Goal: Task Accomplishment & Management: Manage account settings

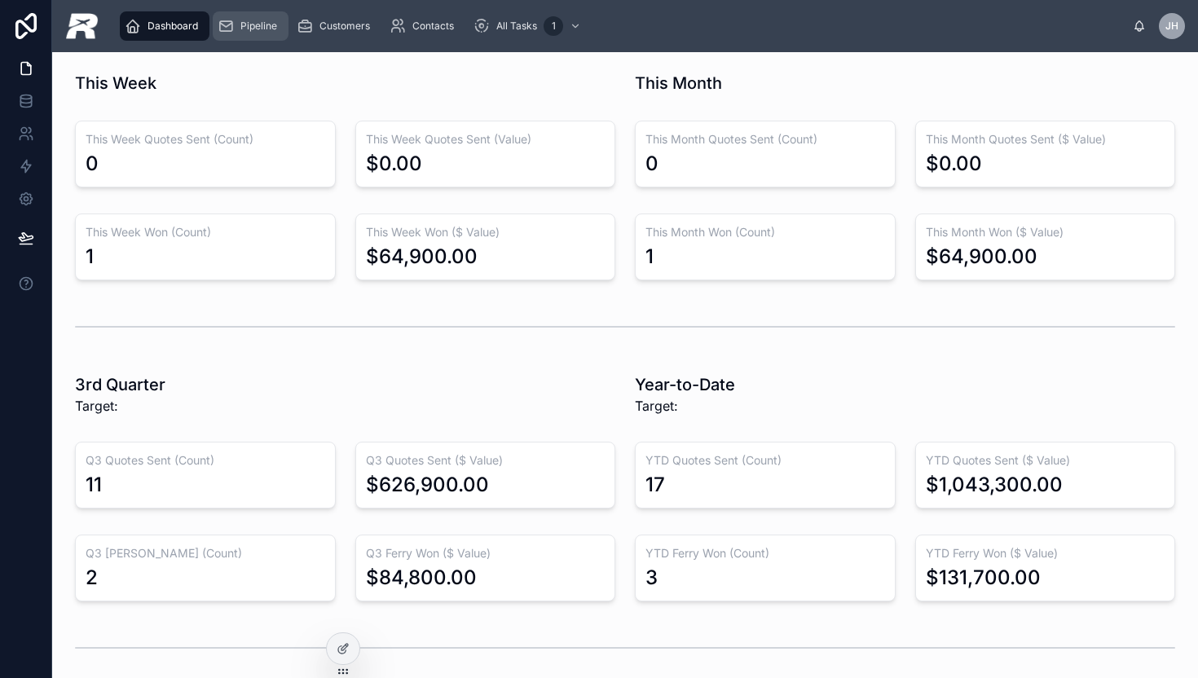
click at [252, 30] on span "Pipeline" at bounding box center [258, 26] width 37 height 13
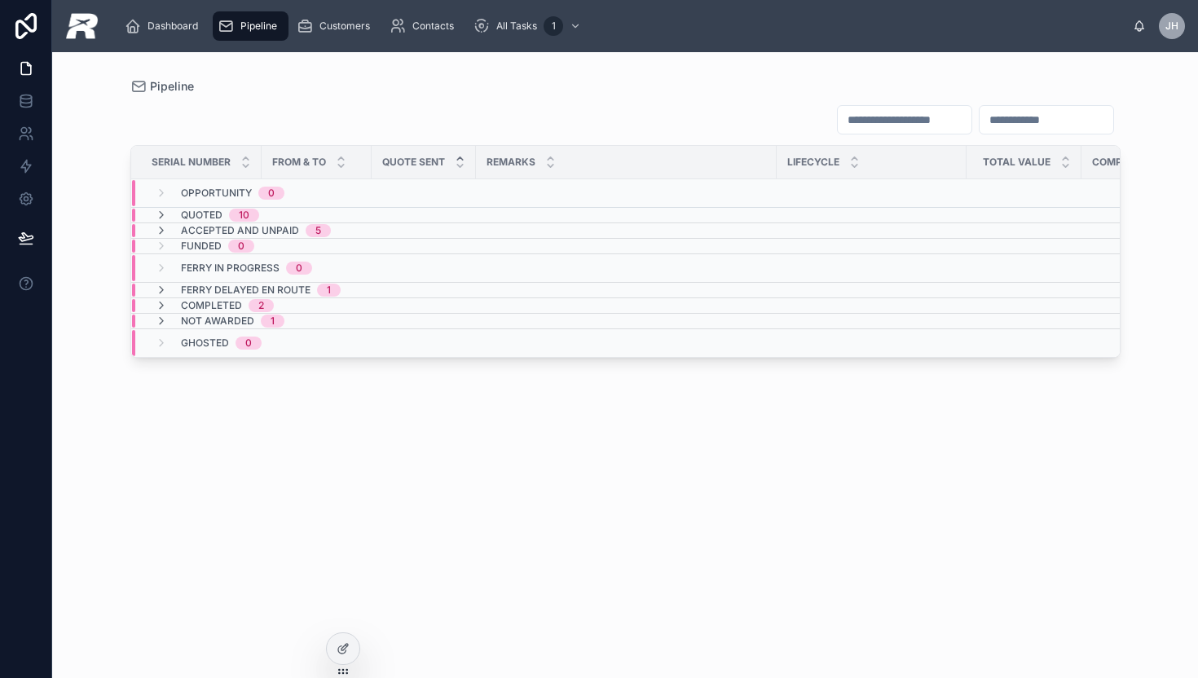
click at [161, 44] on div "Dashboard Pipeline Customers Contacts All Tasks 1 [PERSON_NAME]" at bounding box center [625, 26] width 1146 height 52
click at [161, 36] on div "Dashboard" at bounding box center [165, 26] width 80 height 26
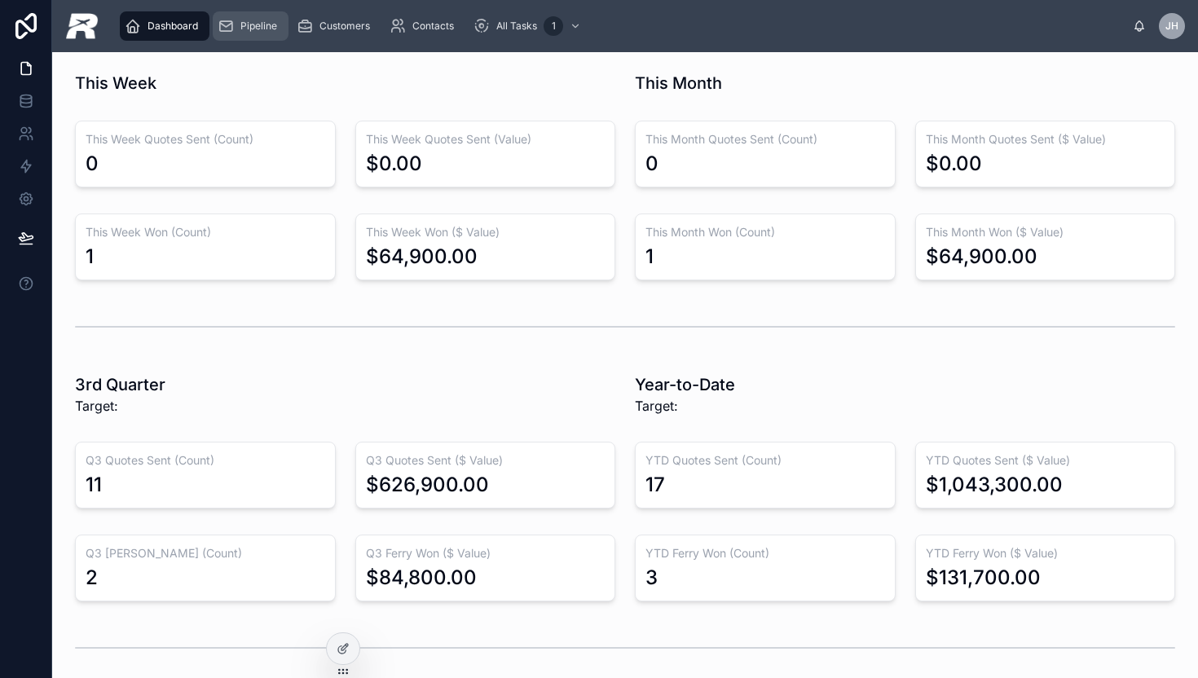
click at [258, 33] on div "Pipeline" at bounding box center [251, 26] width 66 height 26
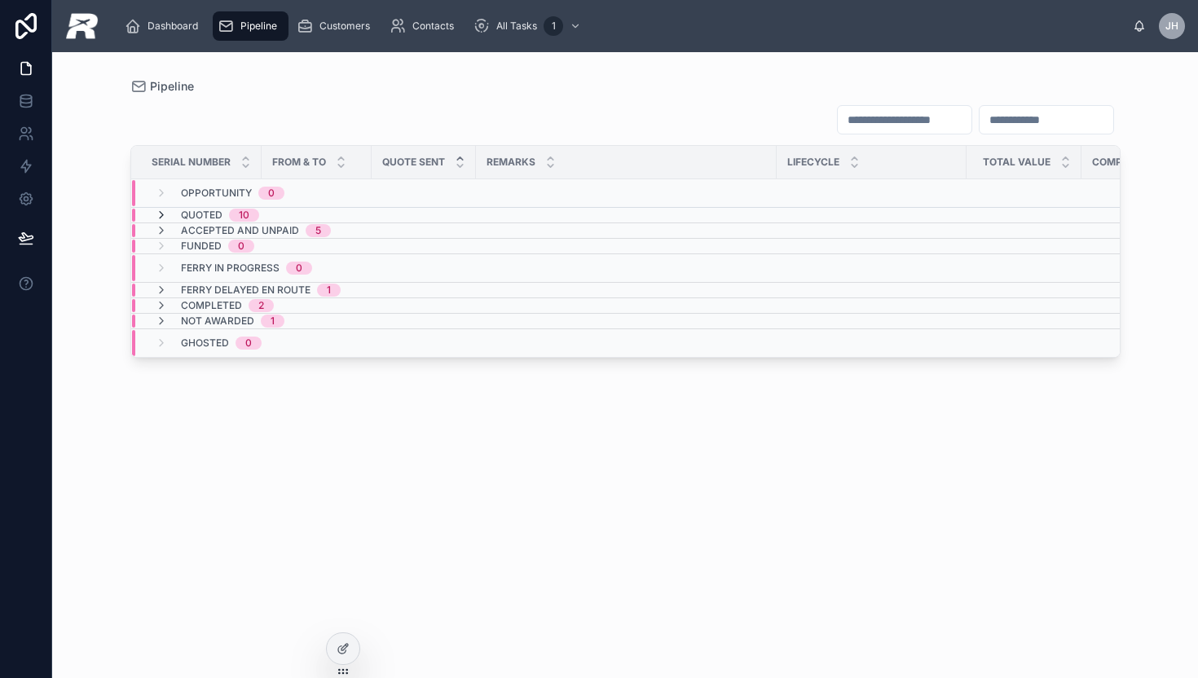
click at [165, 209] on icon at bounding box center [161, 215] width 13 height 13
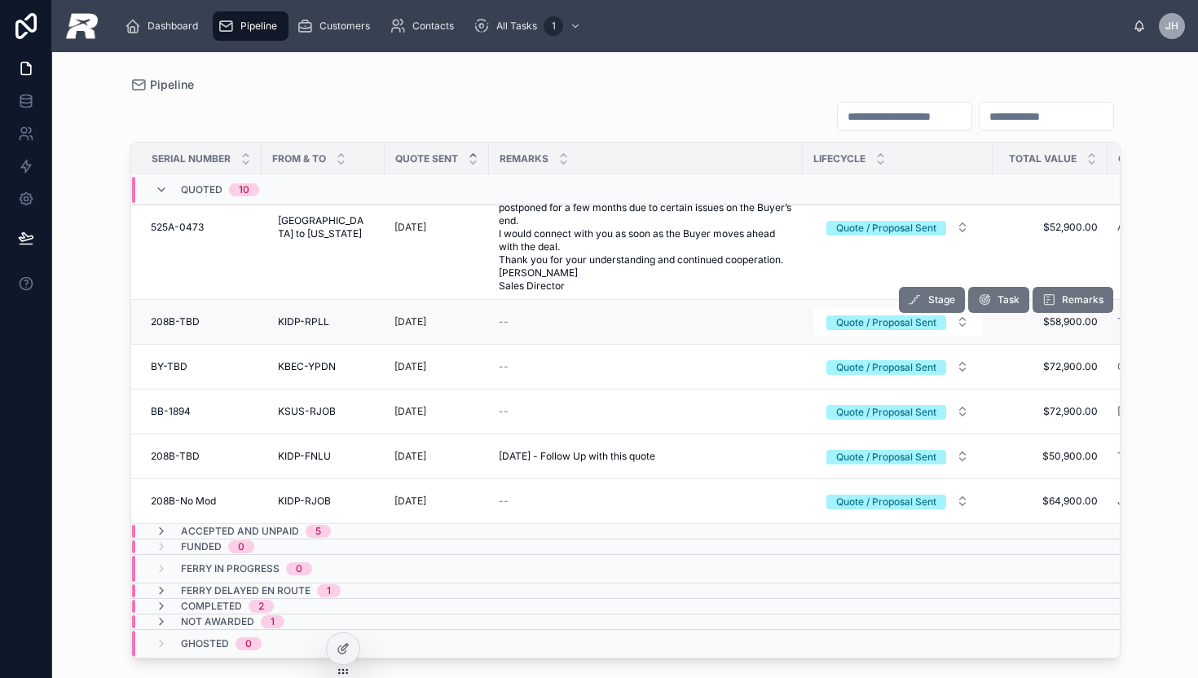
scroll to position [269, 0]
click at [161, 183] on icon at bounding box center [161, 189] width 13 height 13
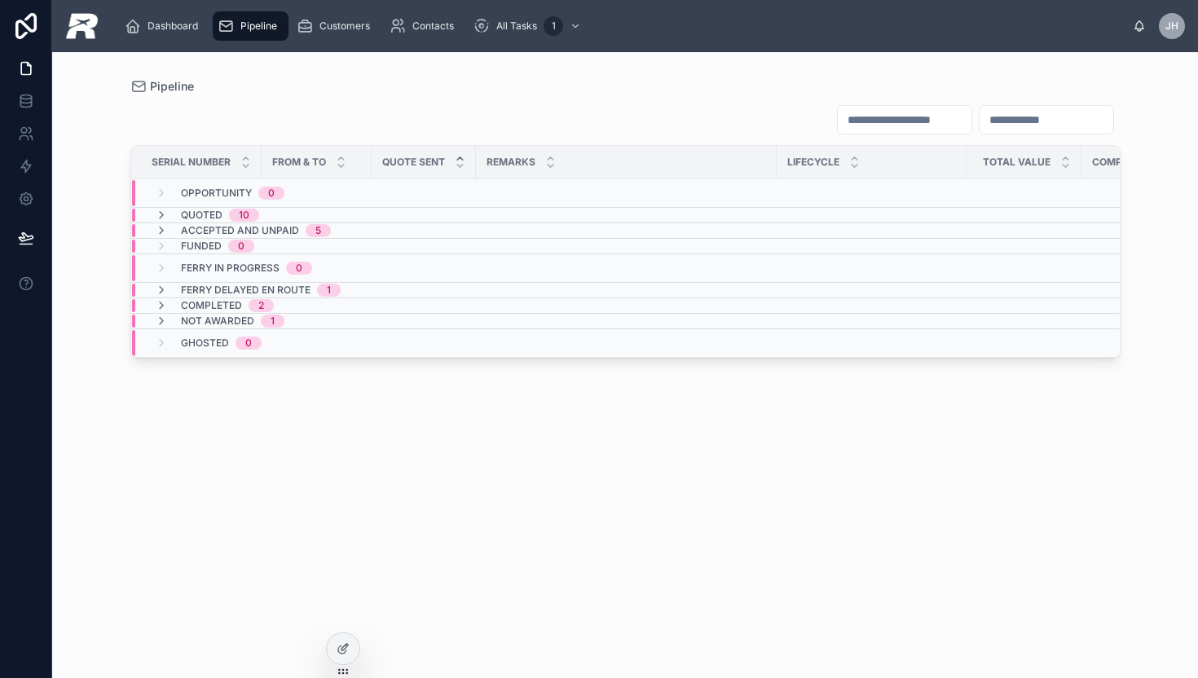
scroll to position [0, 0]
click at [157, 229] on icon at bounding box center [161, 230] width 13 height 13
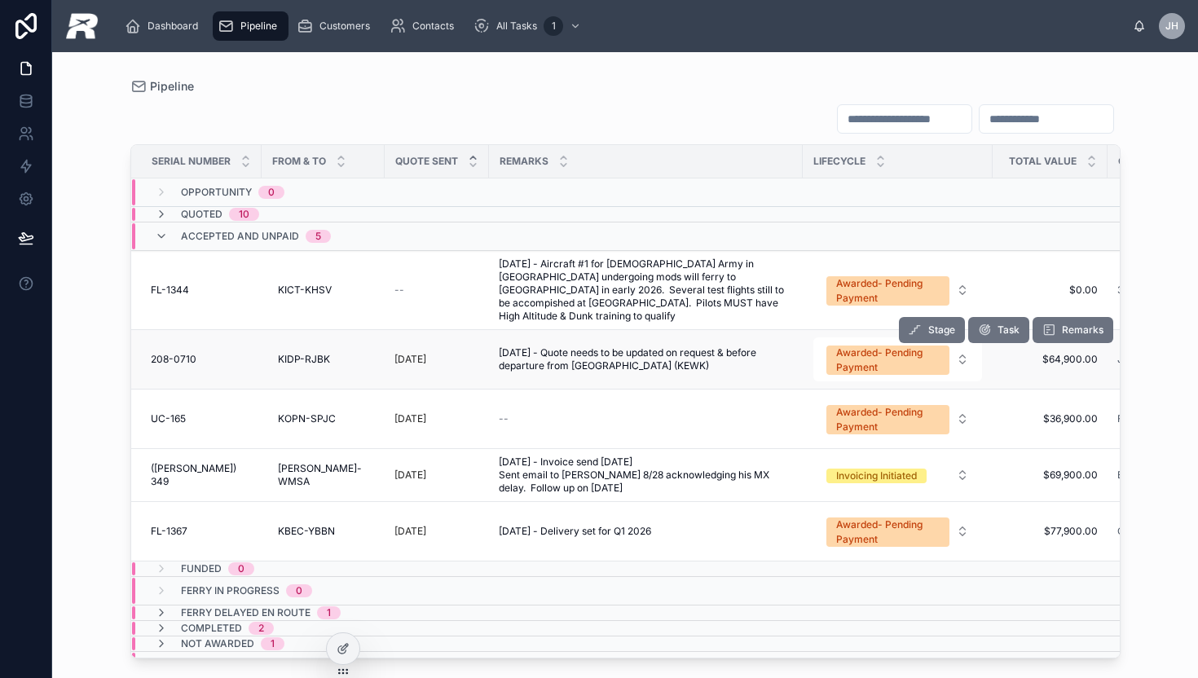
scroll to position [21, 0]
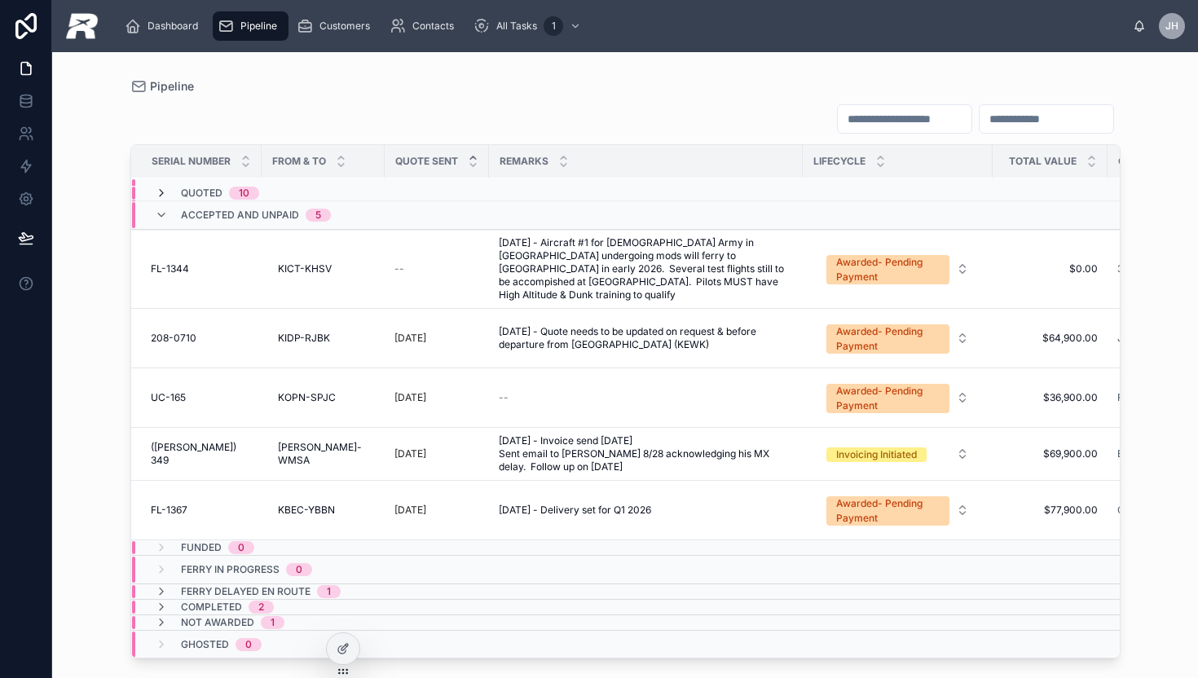
click at [159, 192] on icon at bounding box center [161, 193] width 13 height 13
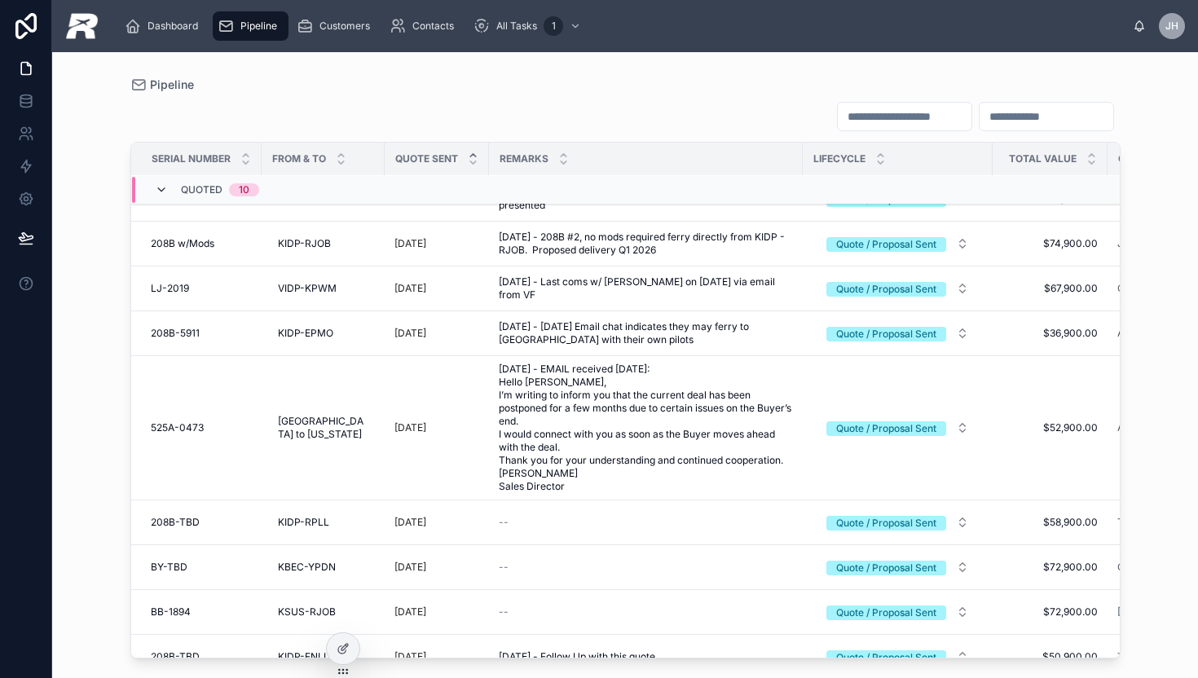
click at [156, 189] on icon at bounding box center [161, 189] width 13 height 13
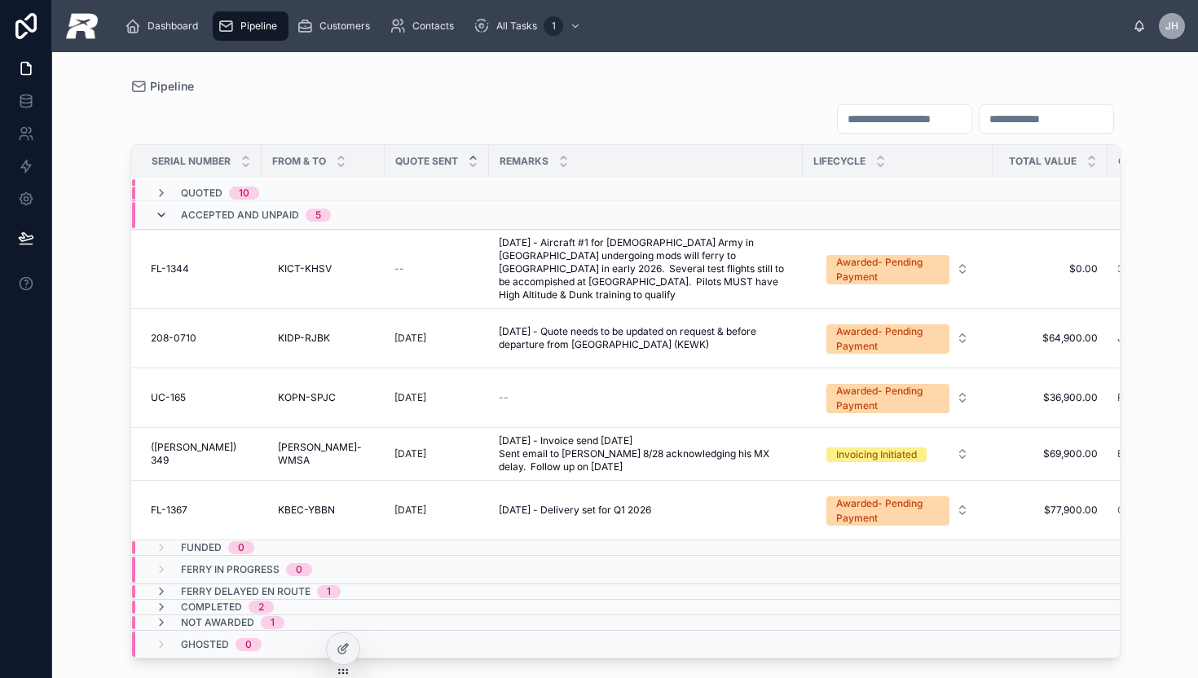
click at [161, 217] on icon at bounding box center [161, 215] width 13 height 13
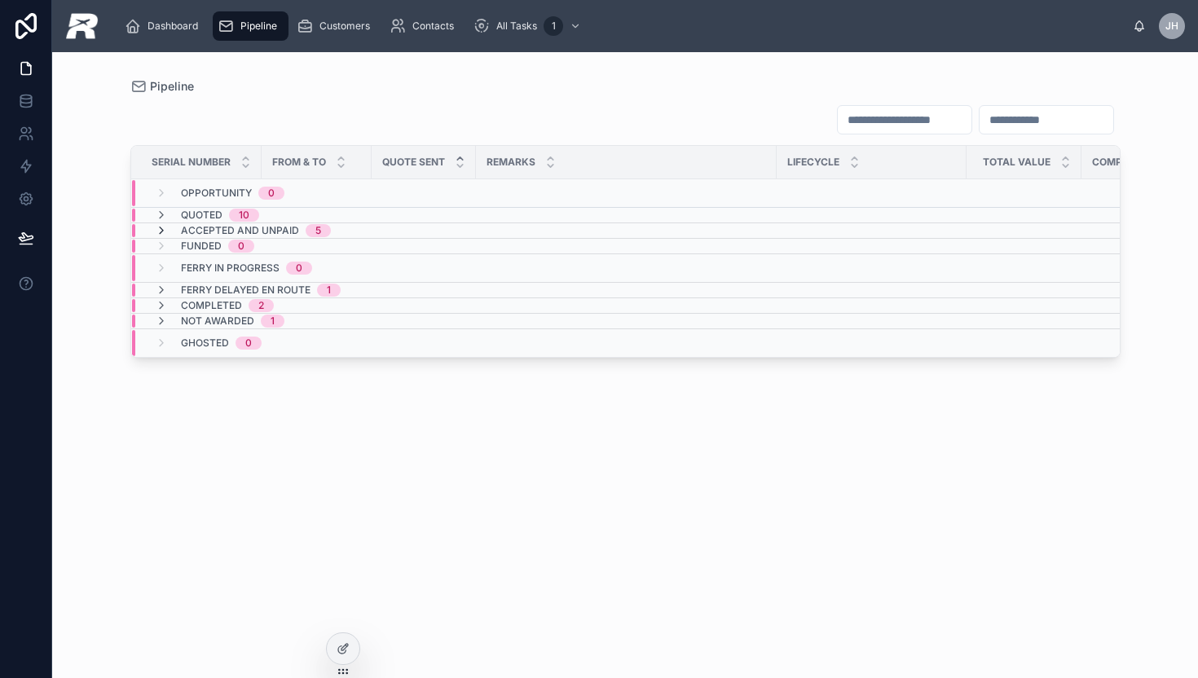
click at [161, 227] on icon at bounding box center [161, 230] width 13 height 13
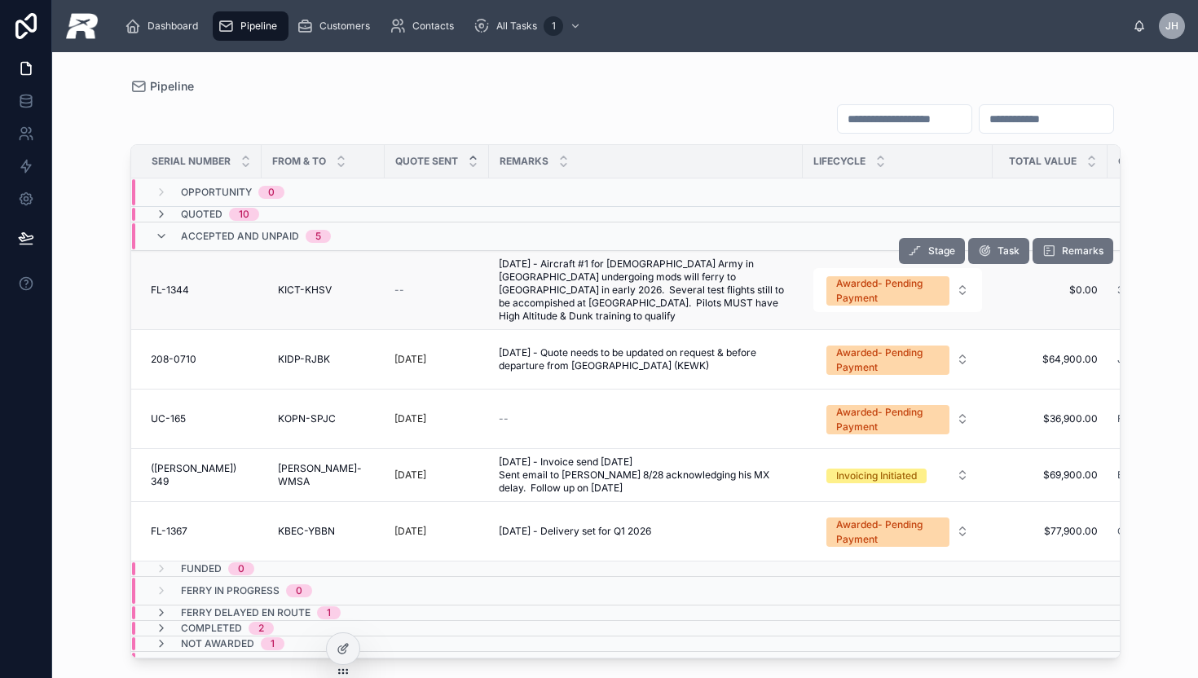
click at [179, 284] on span "FL-1344" at bounding box center [170, 290] width 38 height 13
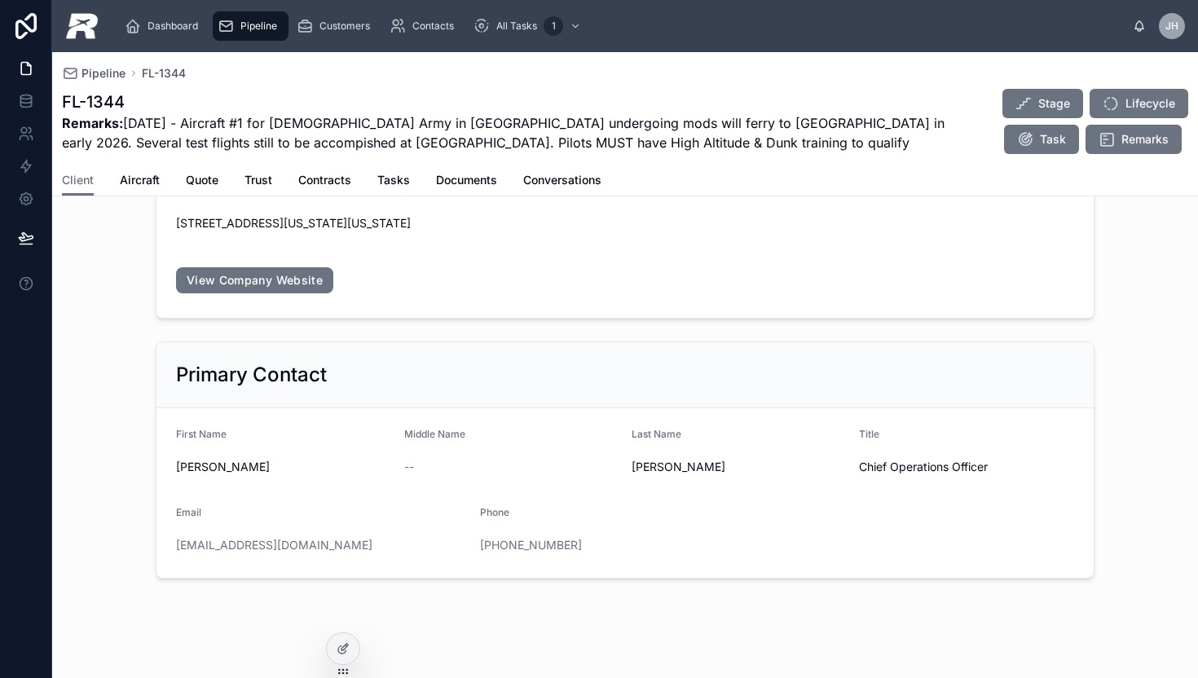
scroll to position [192, 0]
click at [156, 185] on span "Aircraft" at bounding box center [140, 180] width 40 height 16
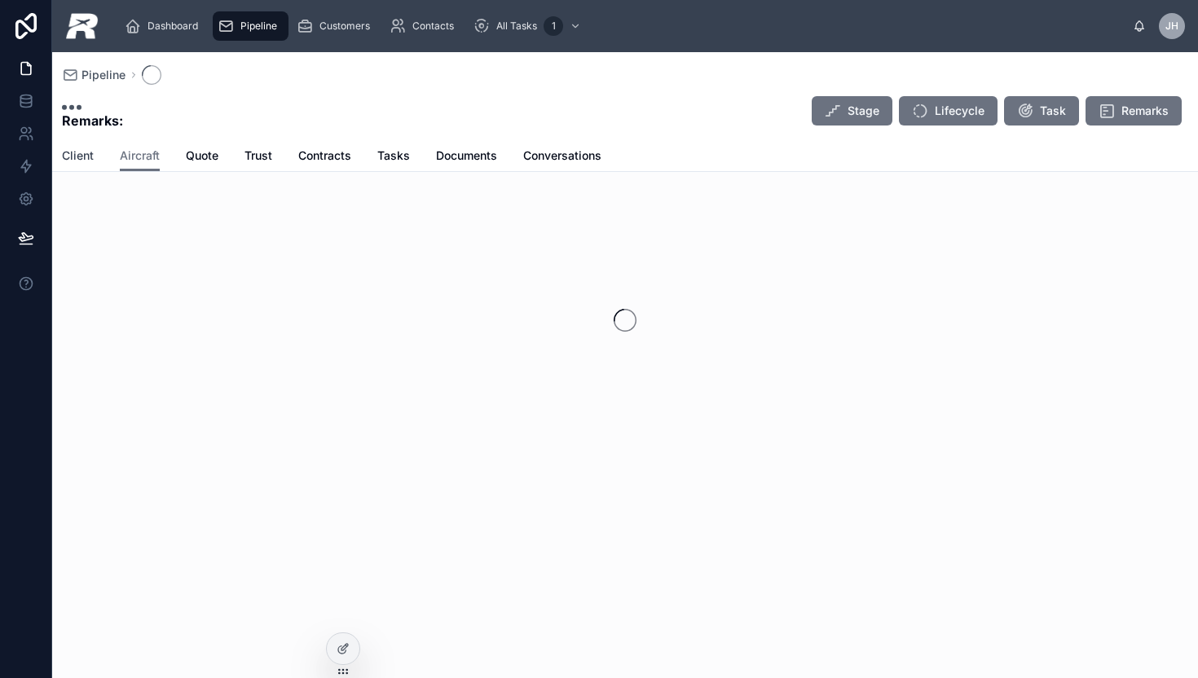
click at [89, 162] on span "Client" at bounding box center [78, 156] width 32 height 16
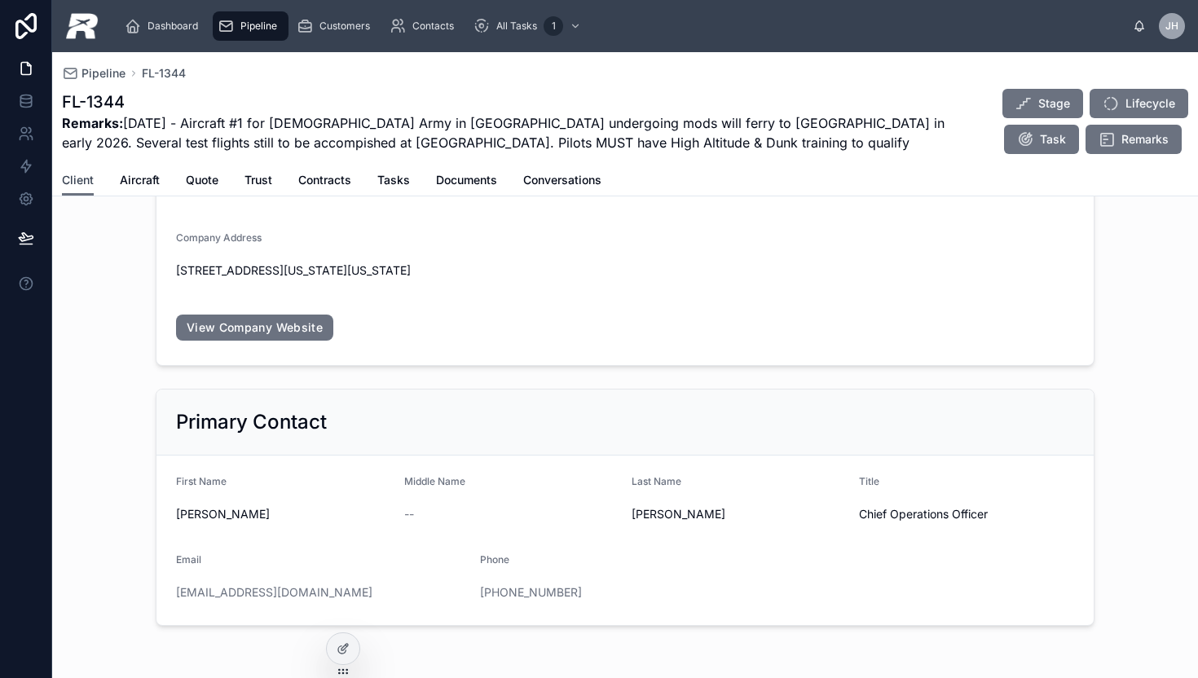
scroll to position [201, 0]
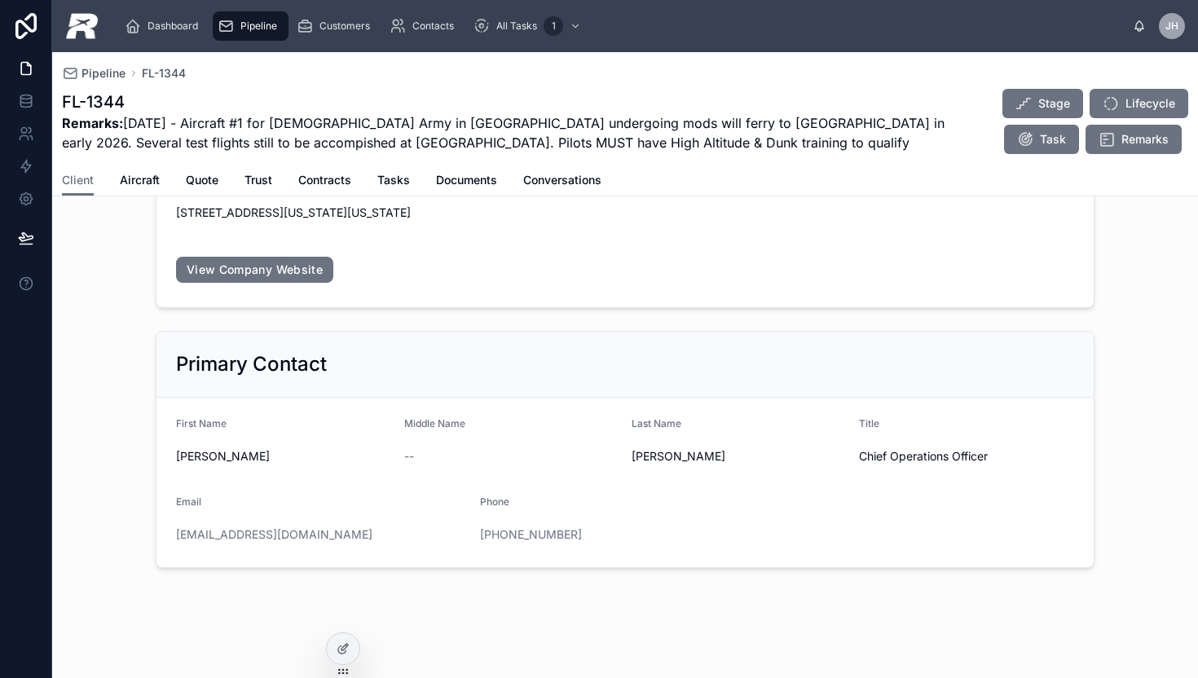
click at [236, 42] on div "Dashboard Pipeline Customers Contacts All Tasks 1" at bounding box center [622, 26] width 1021 height 36
click at [247, 14] on div "Pipeline" at bounding box center [251, 26] width 66 height 26
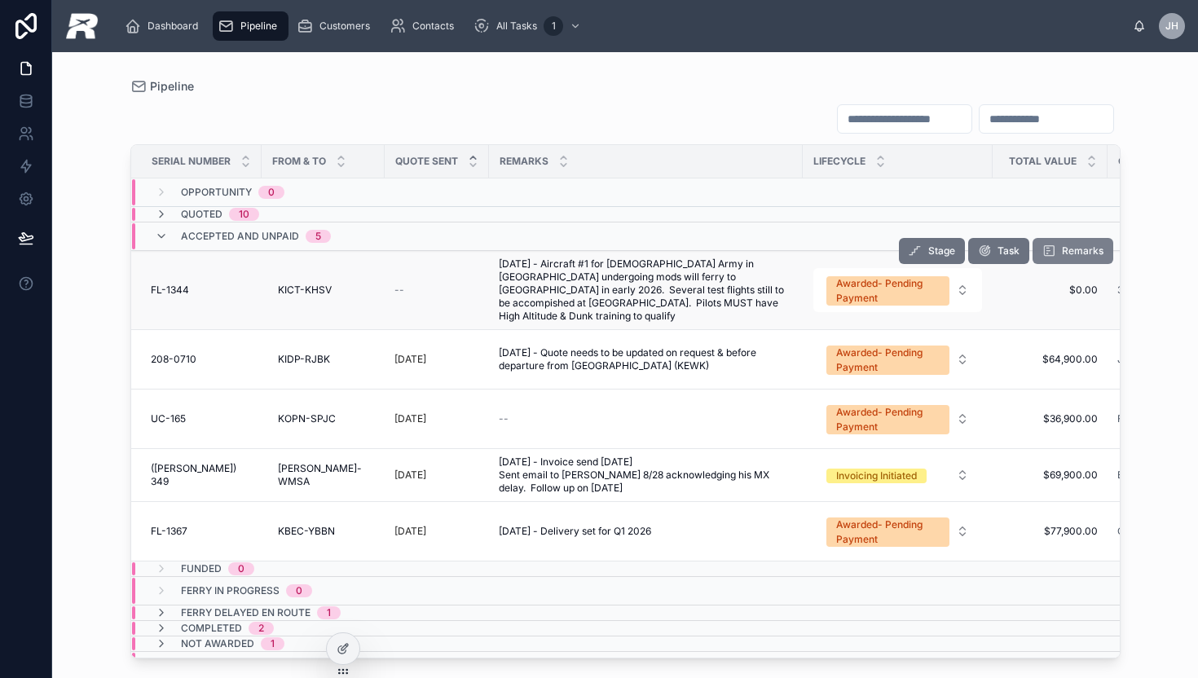
click at [1062, 251] on span "Remarks" at bounding box center [1083, 250] width 42 height 13
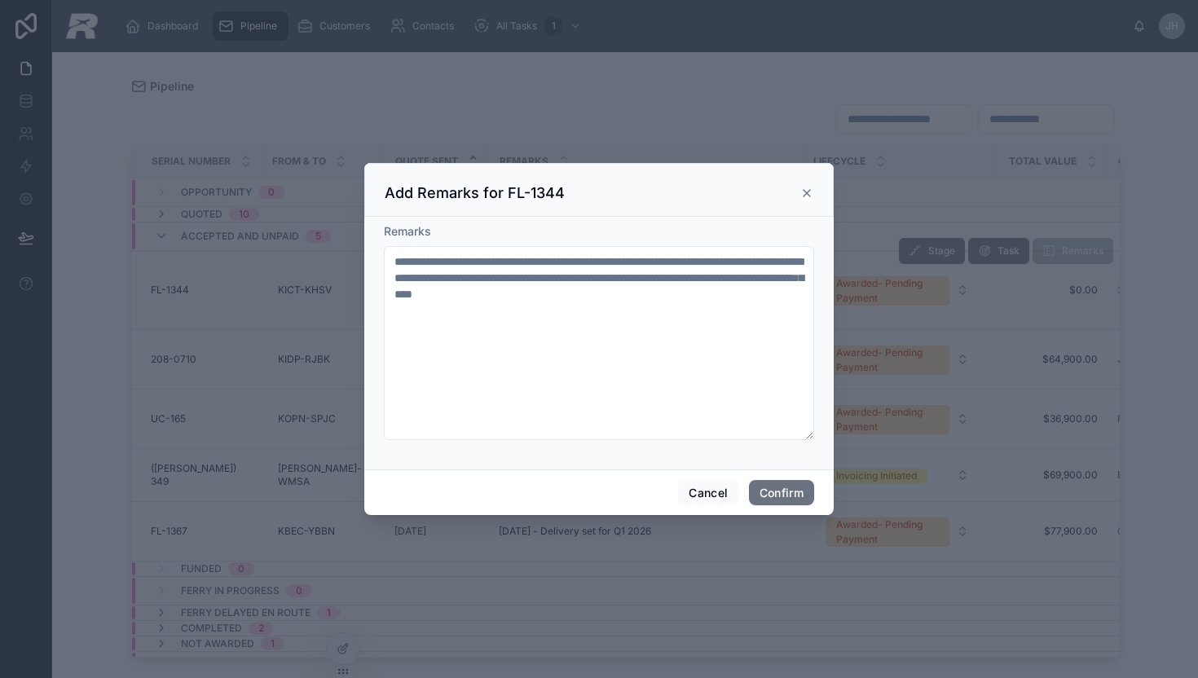
click at [804, 194] on icon at bounding box center [807, 193] width 7 height 7
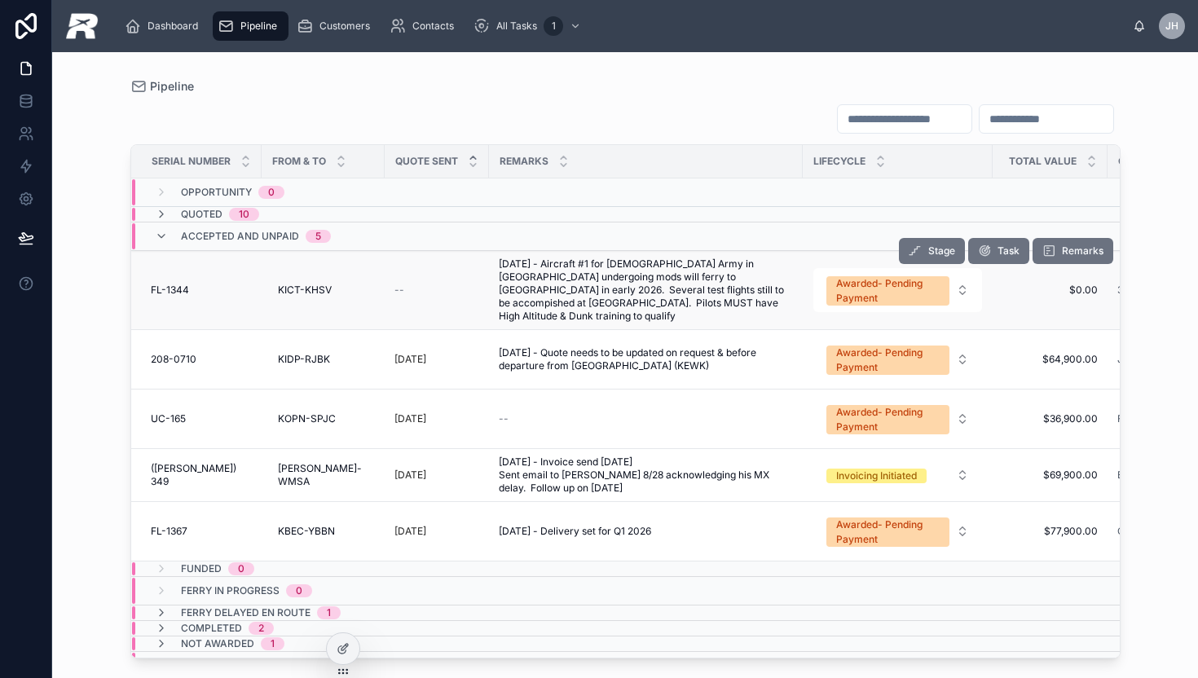
click at [169, 284] on span "FL-1344" at bounding box center [170, 290] width 38 height 13
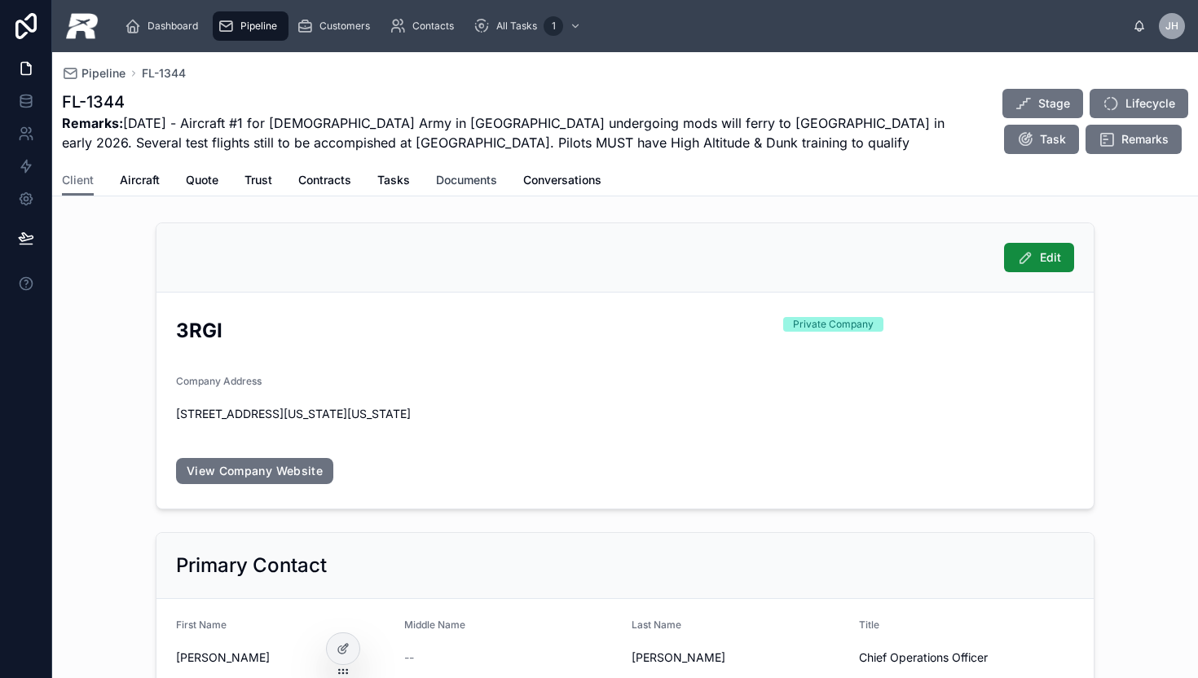
click at [482, 181] on span "Documents" at bounding box center [466, 180] width 61 height 16
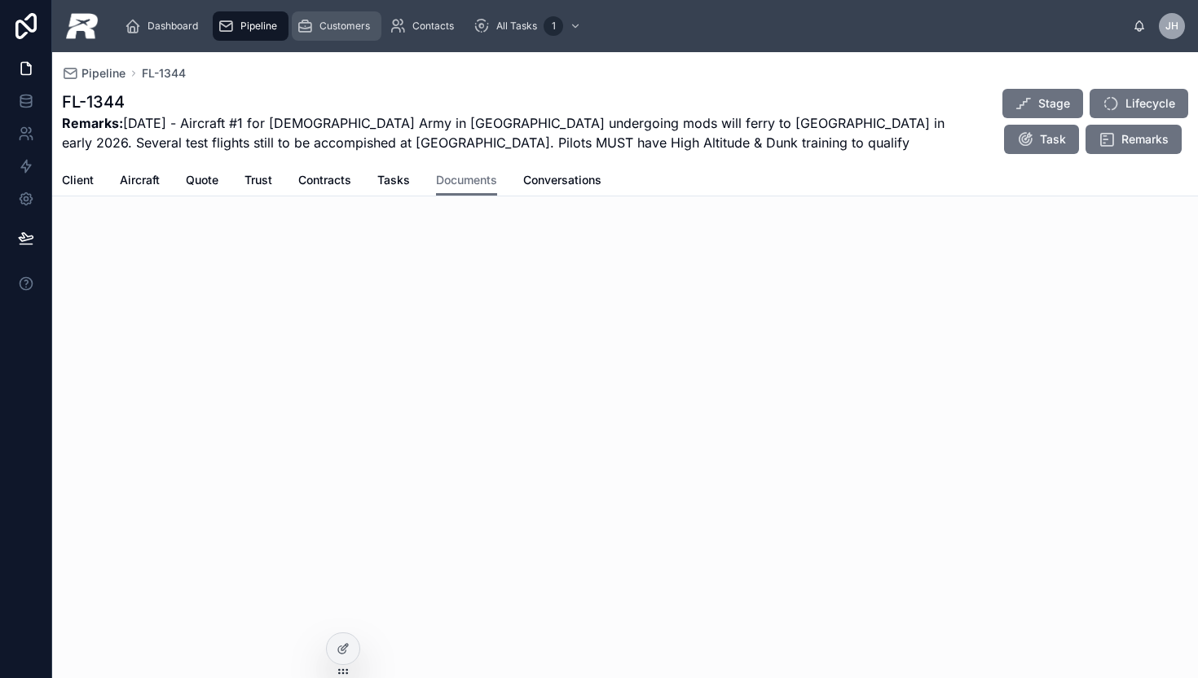
click at [332, 33] on div "Customers" at bounding box center [337, 26] width 80 height 26
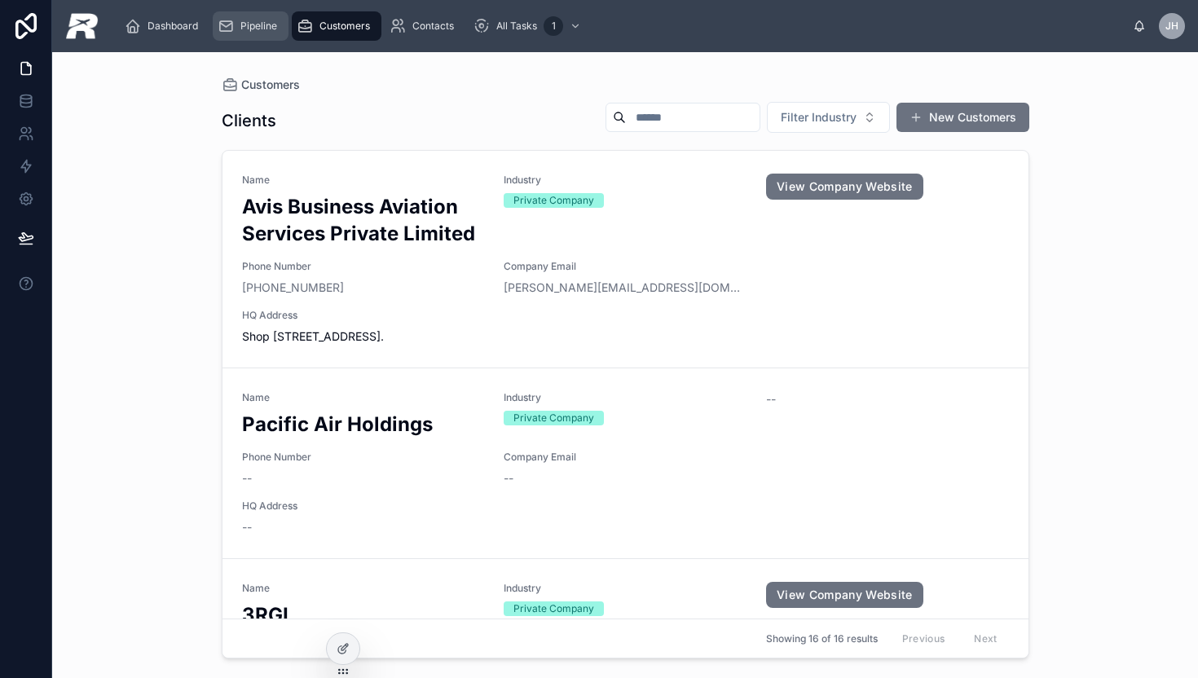
click at [250, 29] on span "Pipeline" at bounding box center [258, 26] width 37 height 13
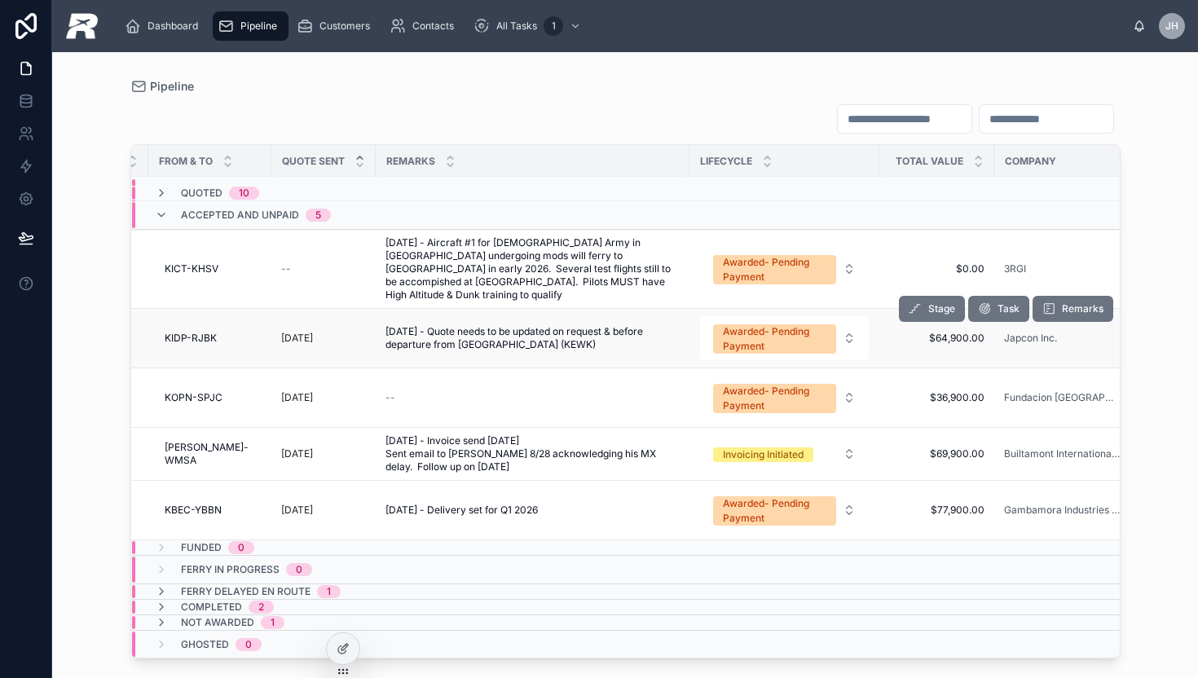
scroll to position [21, 0]
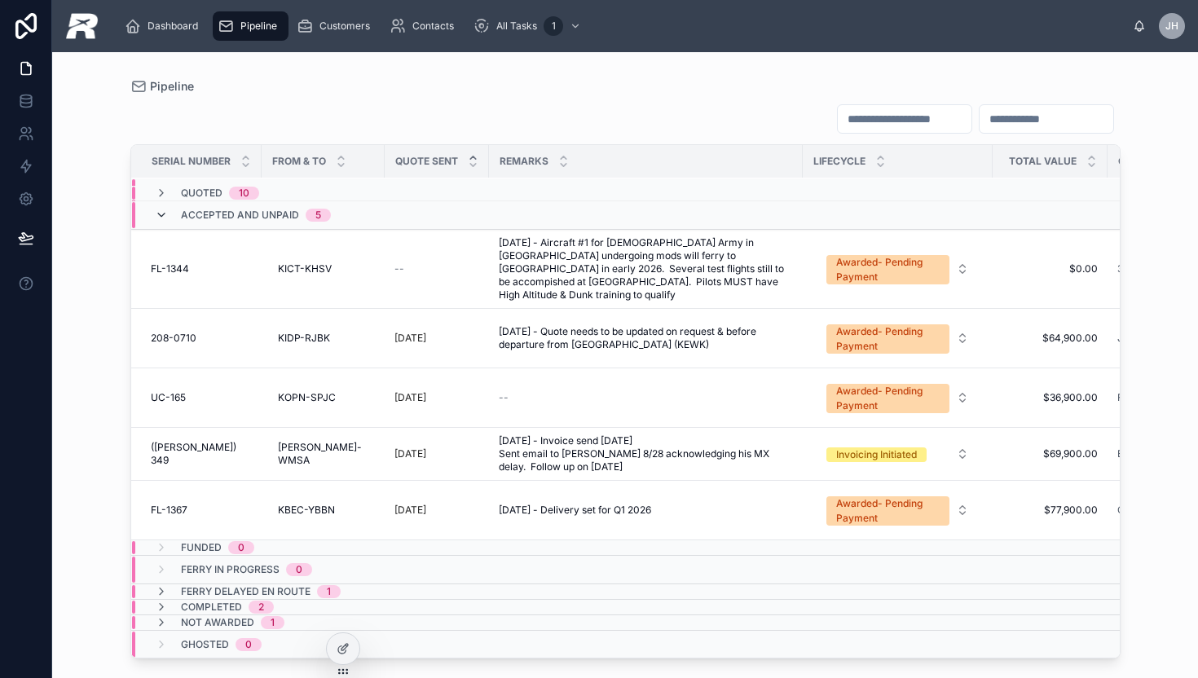
click at [156, 214] on icon at bounding box center [161, 215] width 13 height 13
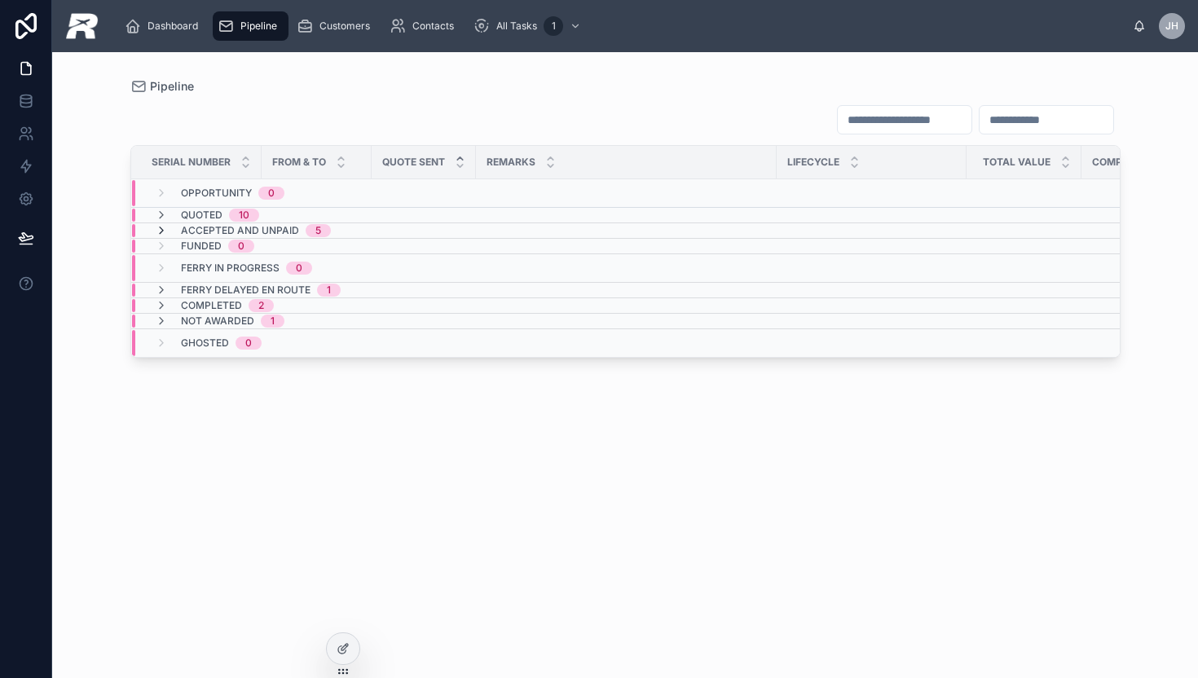
click at [162, 226] on icon at bounding box center [161, 230] width 13 height 13
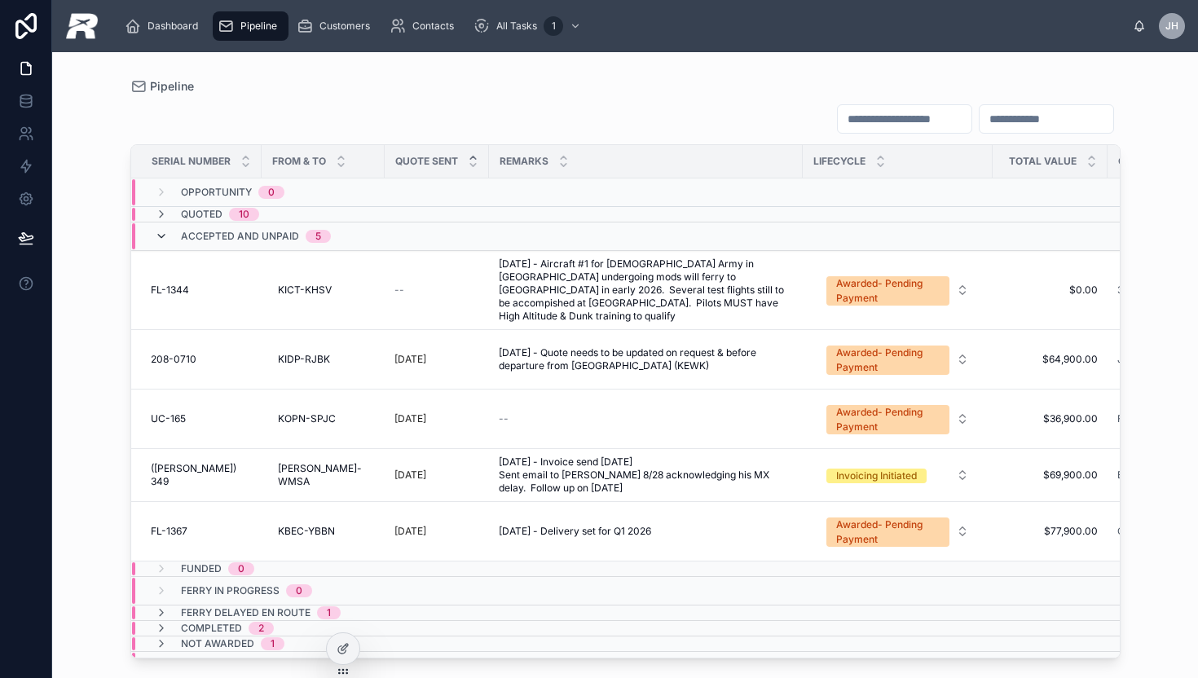
click at [159, 234] on icon at bounding box center [161, 236] width 13 height 13
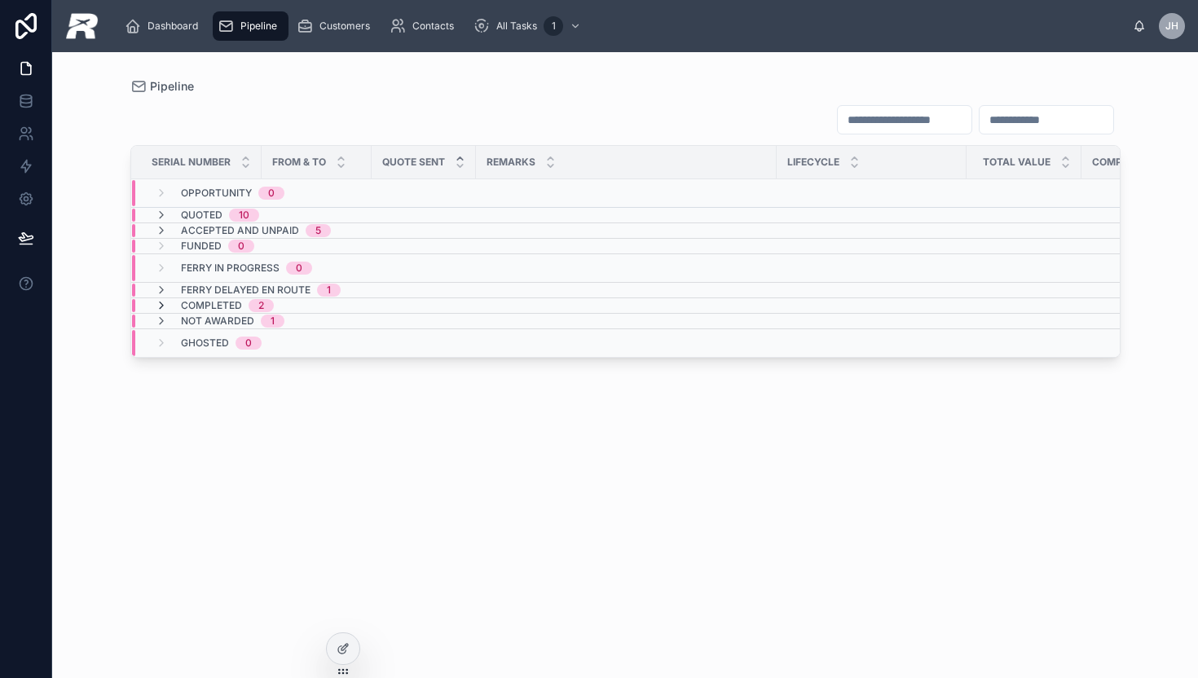
click at [156, 305] on icon at bounding box center [161, 305] width 13 height 13
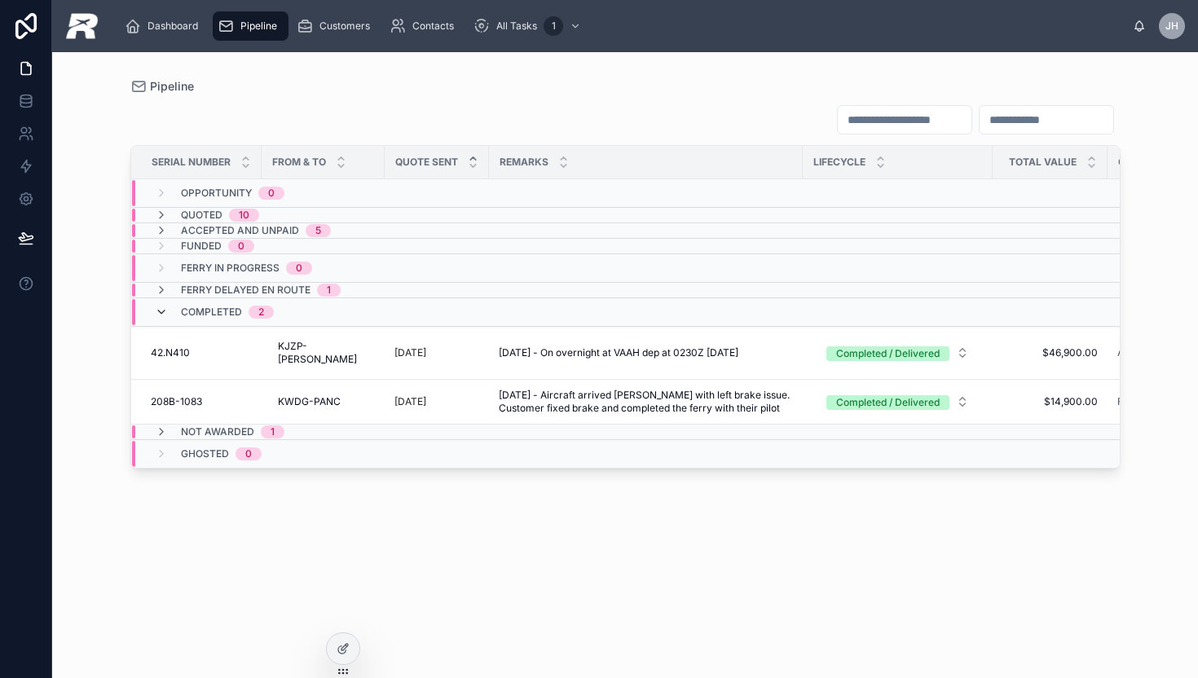
click at [156, 306] on icon at bounding box center [161, 312] width 13 height 13
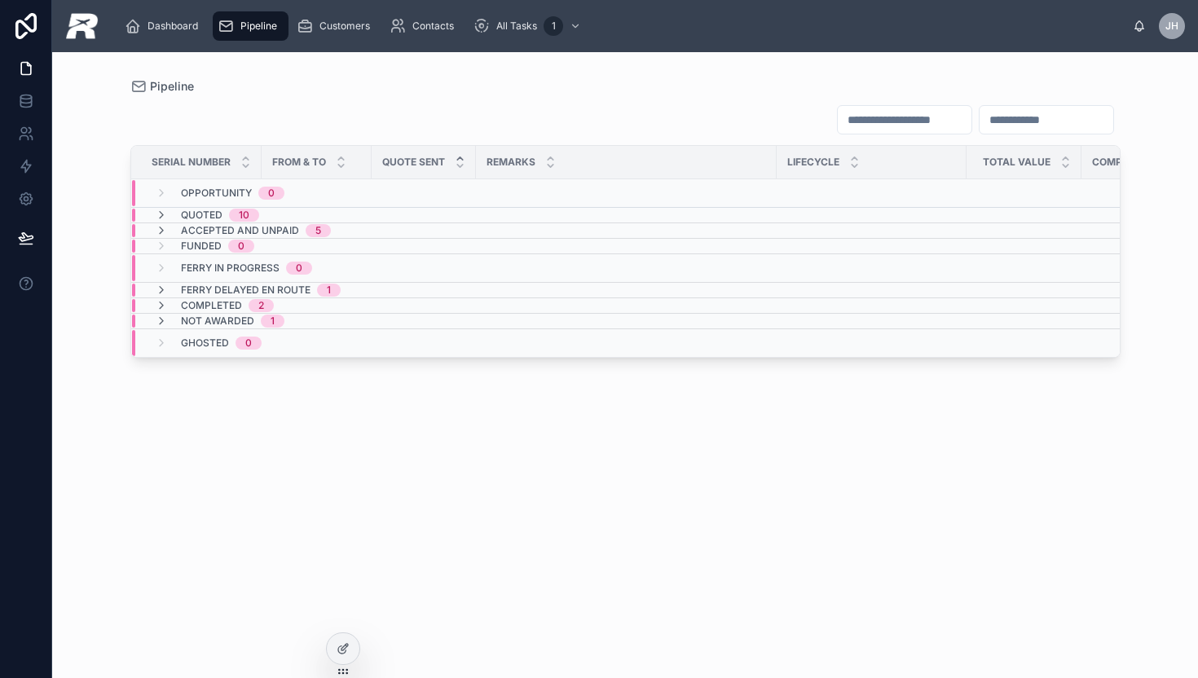
click at [156, 305] on icon at bounding box center [161, 305] width 13 height 13
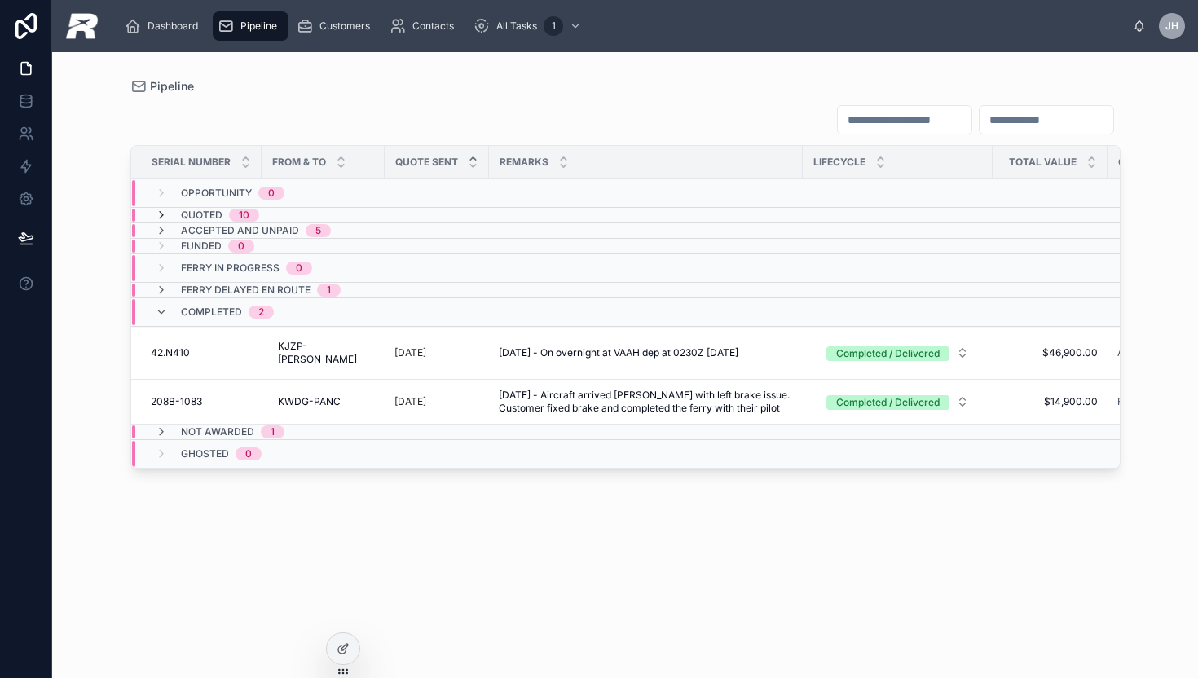
click at [160, 209] on icon at bounding box center [161, 215] width 13 height 13
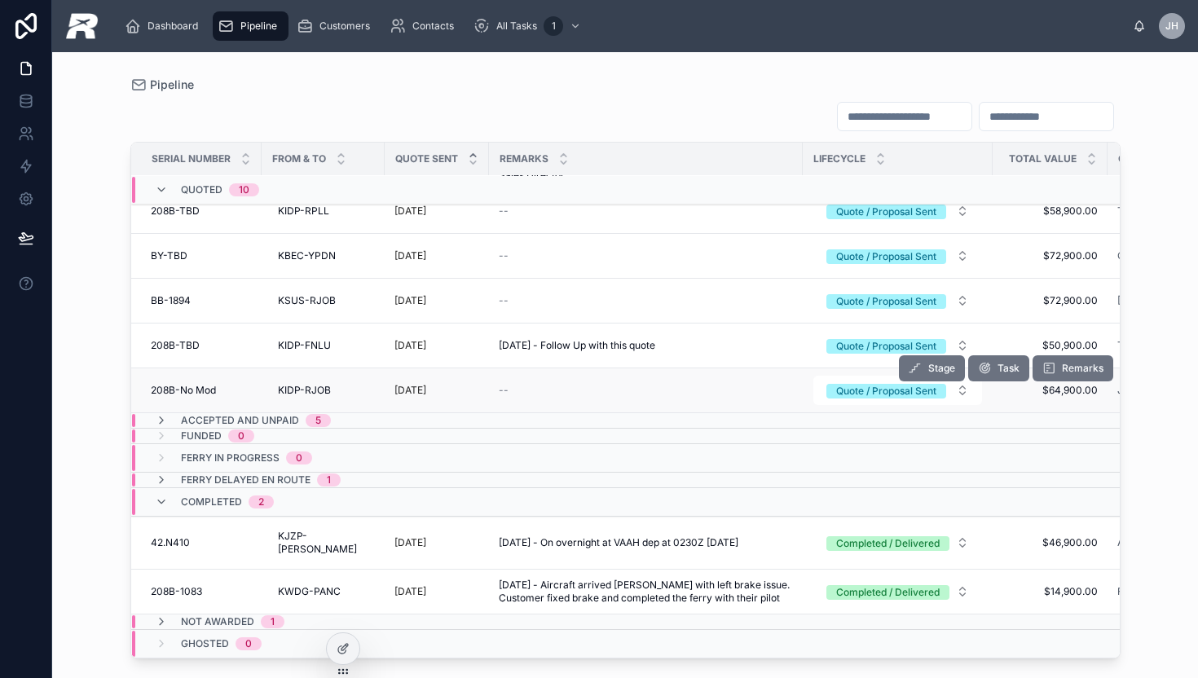
scroll to position [400, 0]
click at [156, 414] on icon at bounding box center [161, 420] width 13 height 13
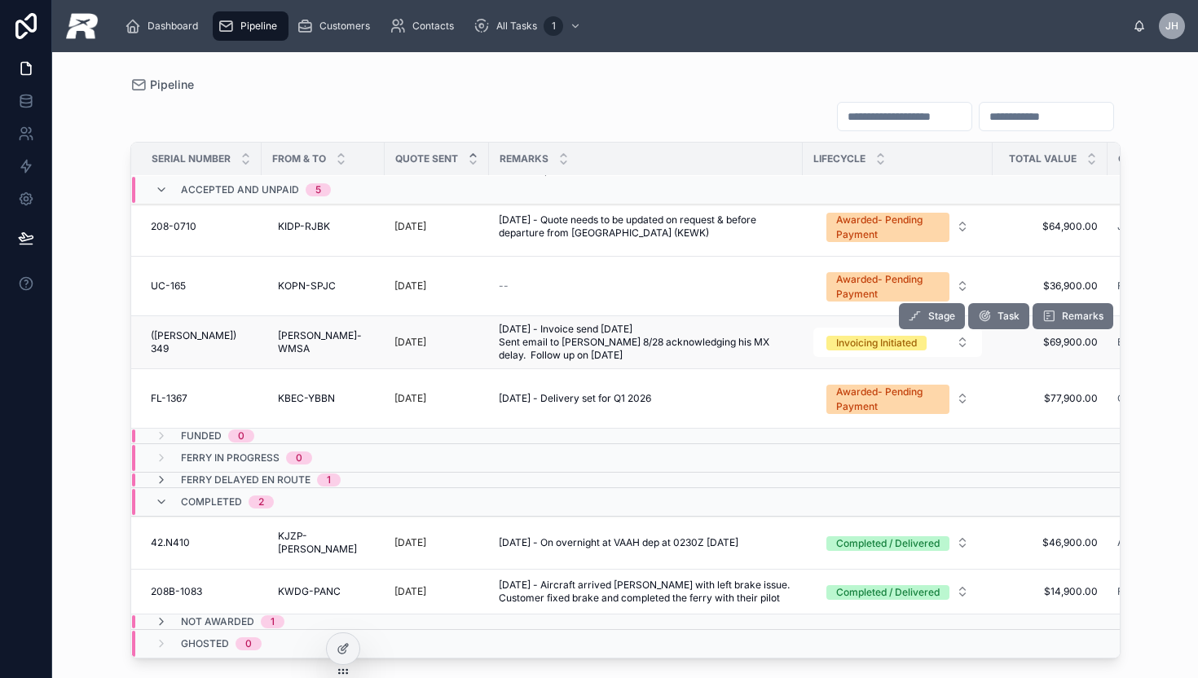
scroll to position [729, 0]
click at [164, 473] on icon at bounding box center [161, 479] width 13 height 13
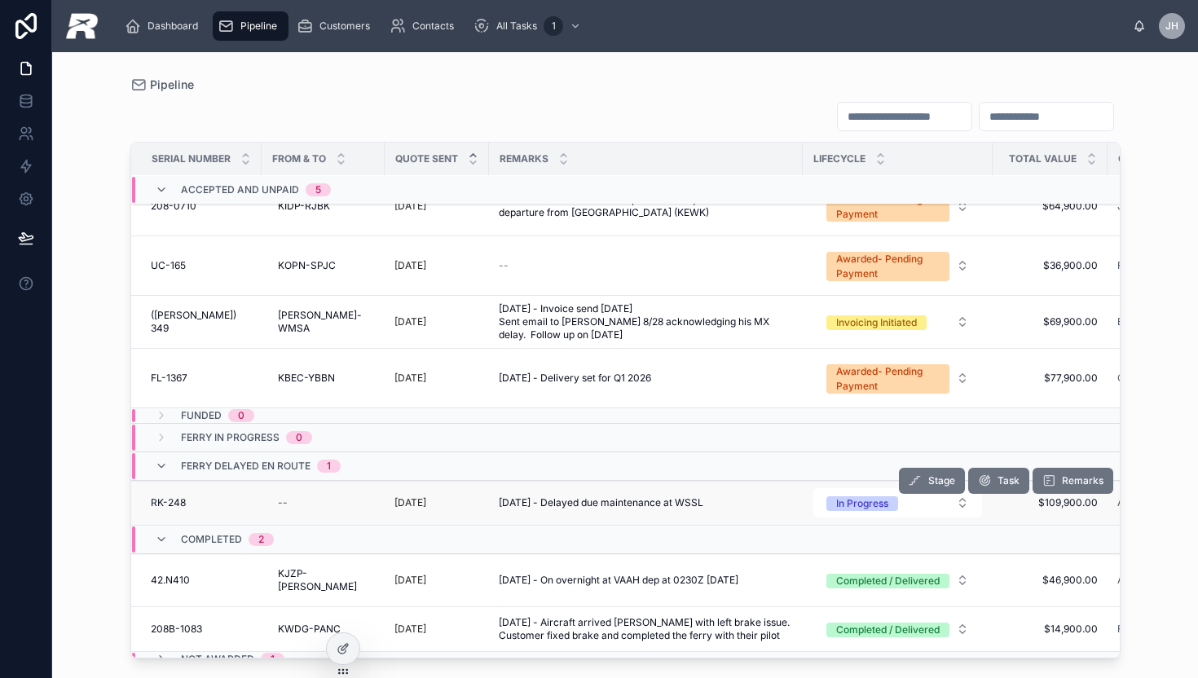
scroll to position [786, 0]
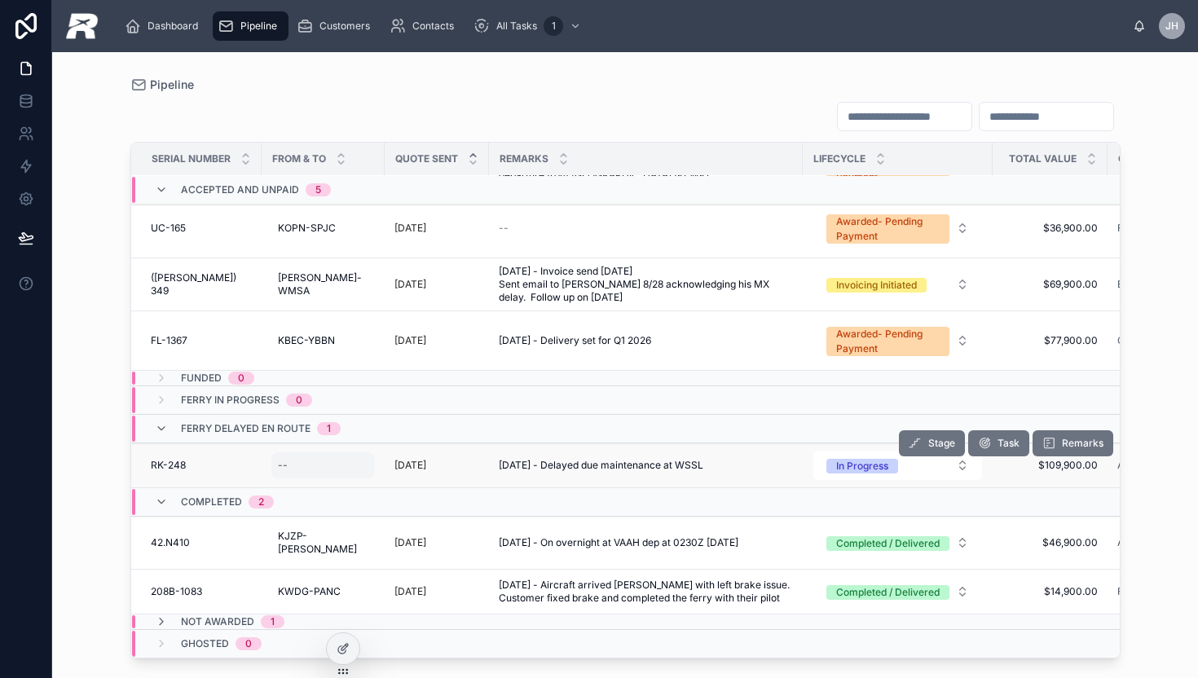
click at [293, 452] on div "--" at bounding box center [323, 465] width 104 height 26
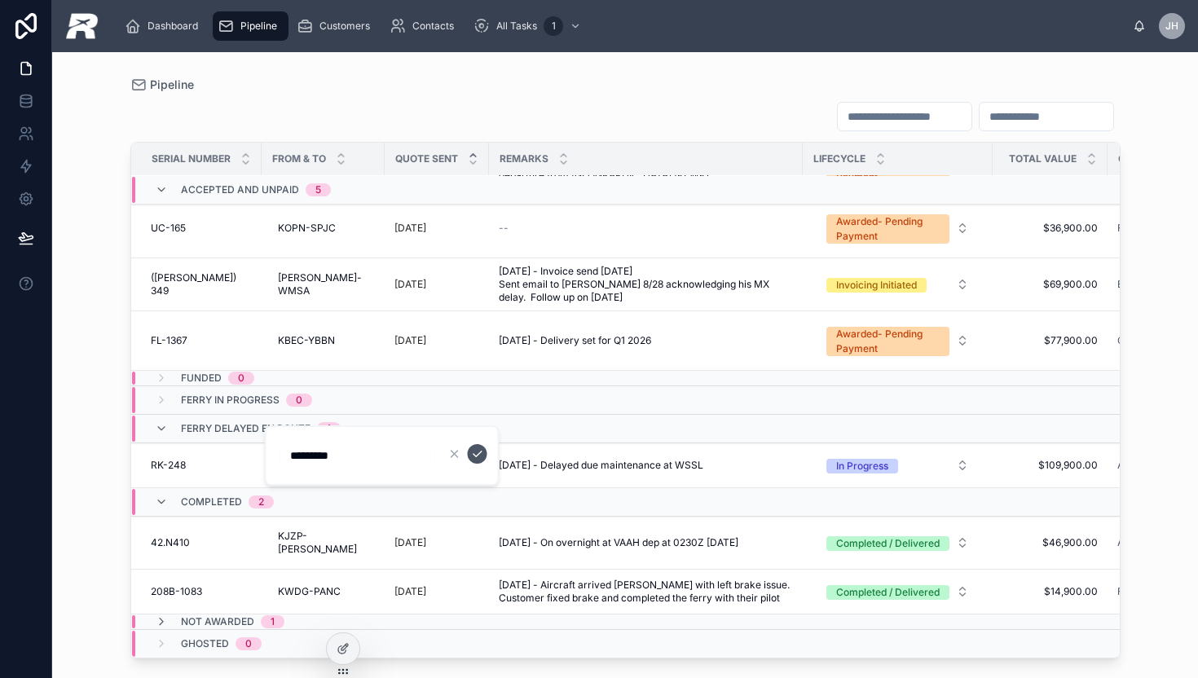
type input "*********"
click at [482, 458] on icon "submit" at bounding box center [477, 453] width 13 height 13
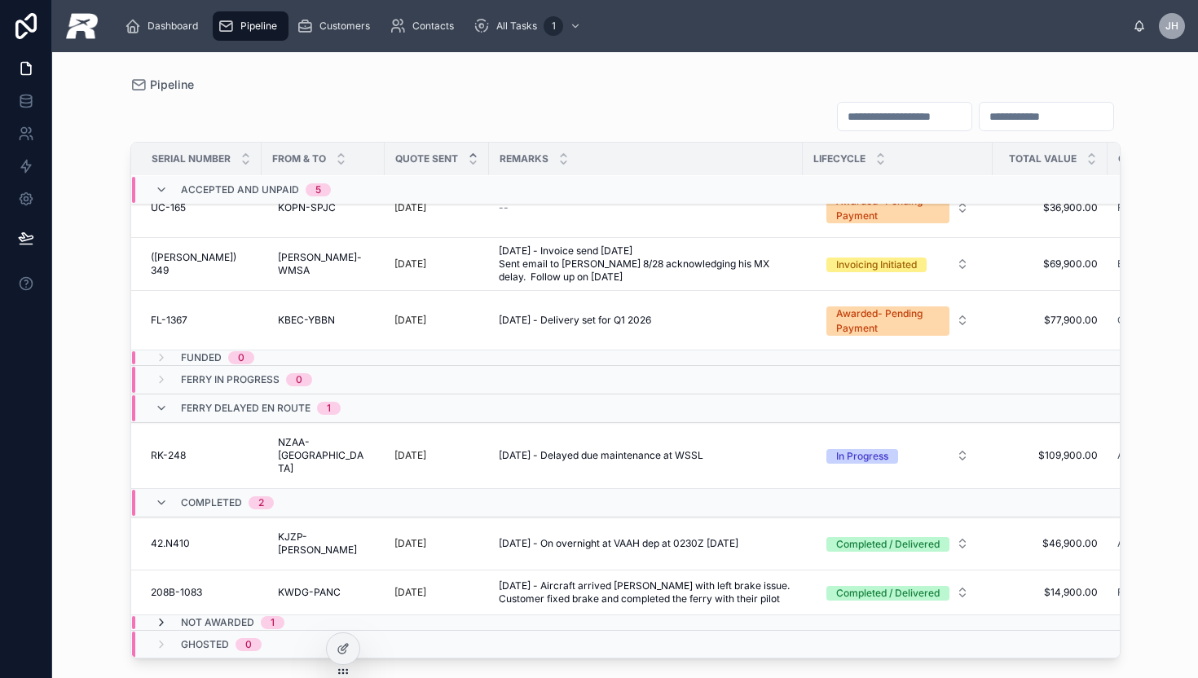
click at [156, 616] on icon at bounding box center [161, 622] width 13 height 13
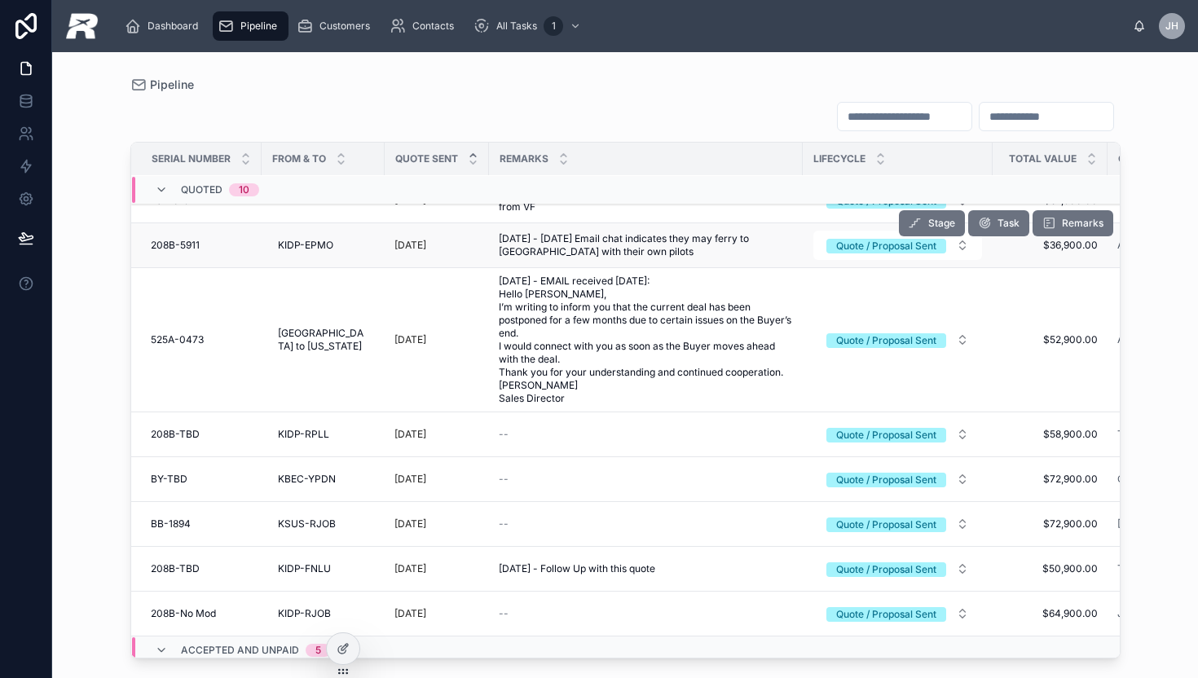
scroll to position [0, 0]
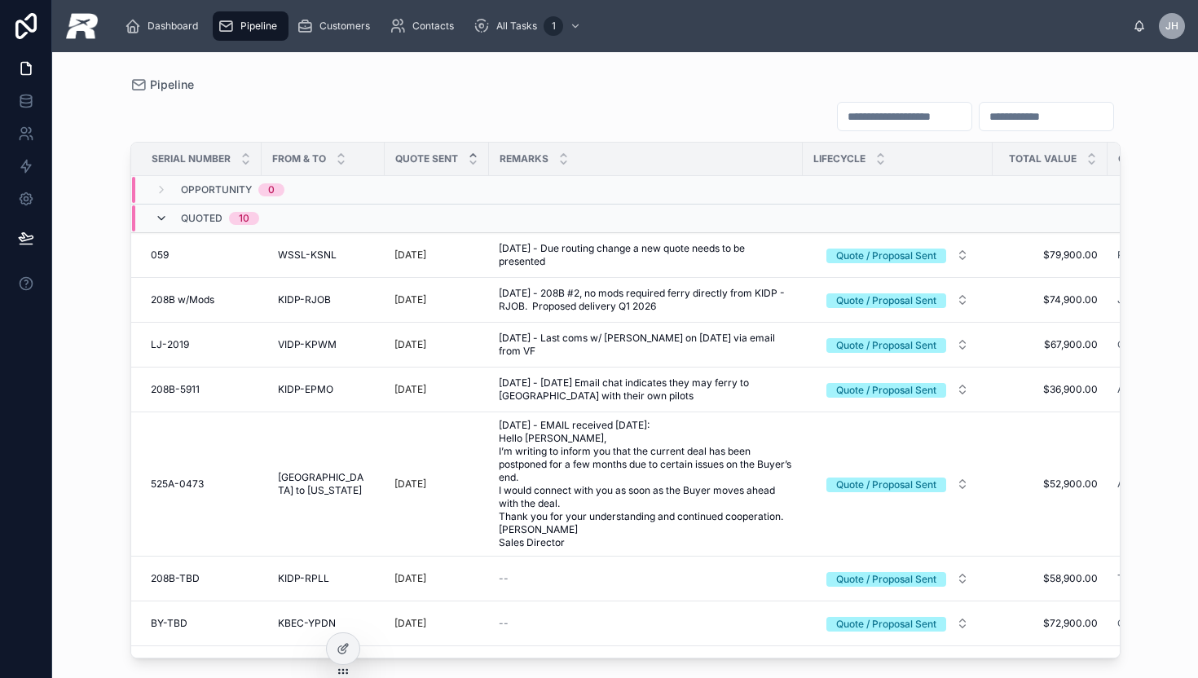
click at [161, 216] on icon at bounding box center [161, 218] width 13 height 13
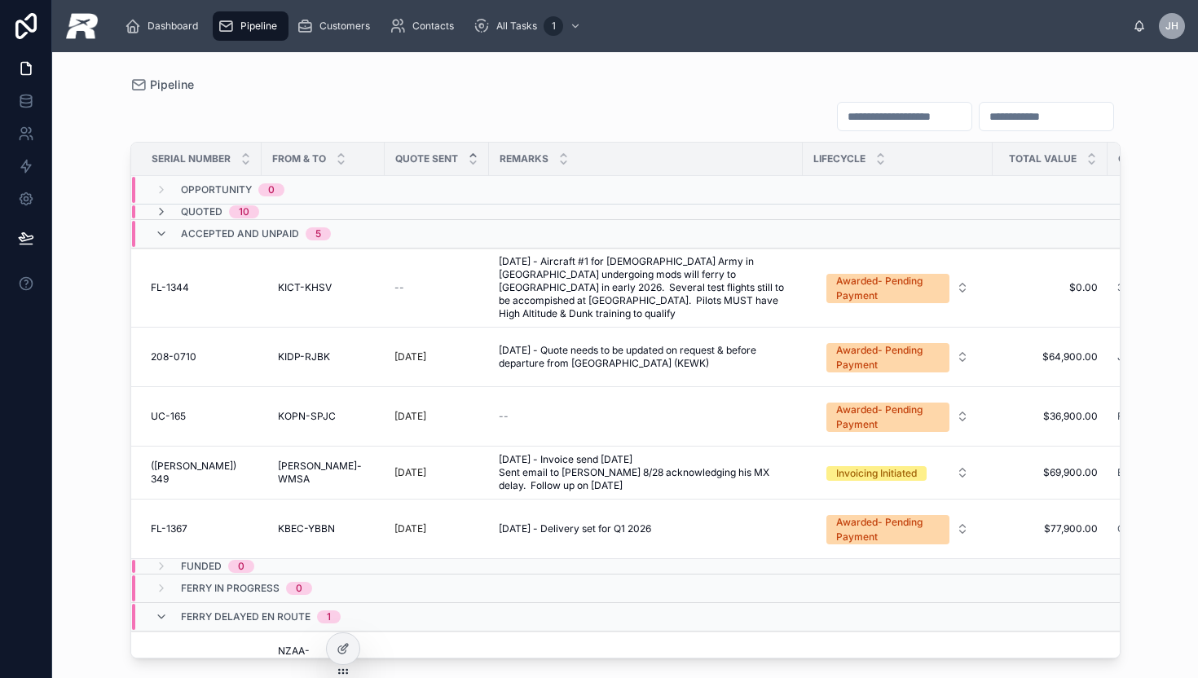
click at [153, 235] on div "Accepted and Unpaid 5" at bounding box center [242, 234] width 215 height 26
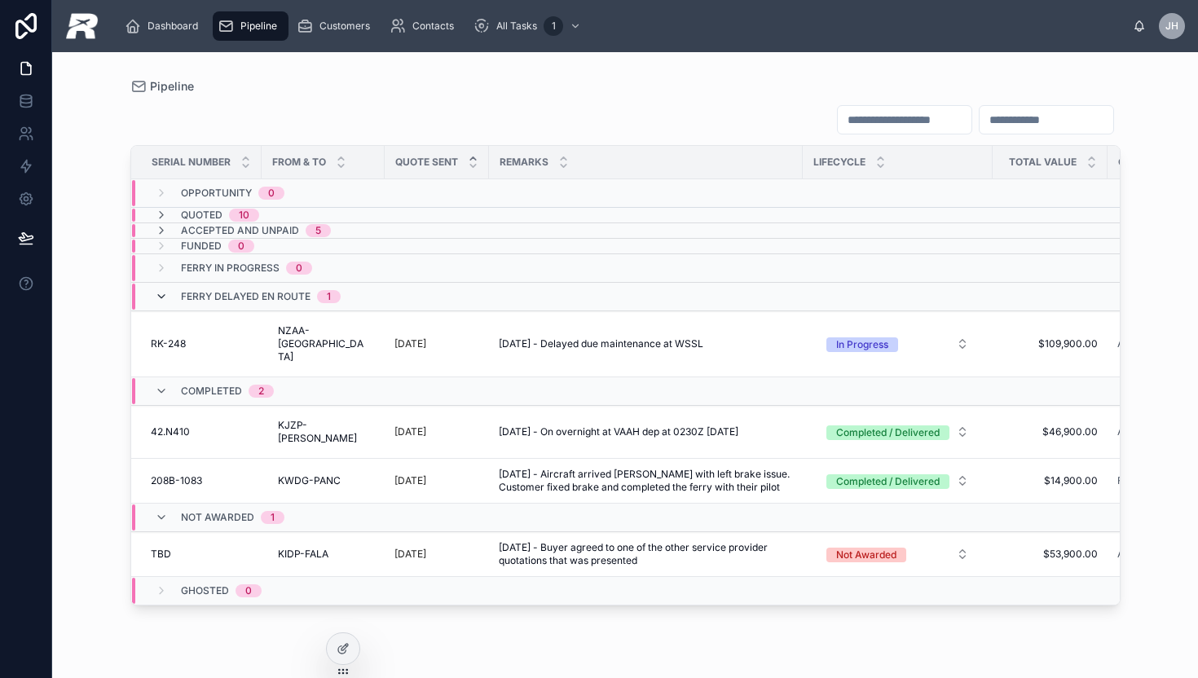
click at [155, 290] on icon at bounding box center [161, 296] width 13 height 13
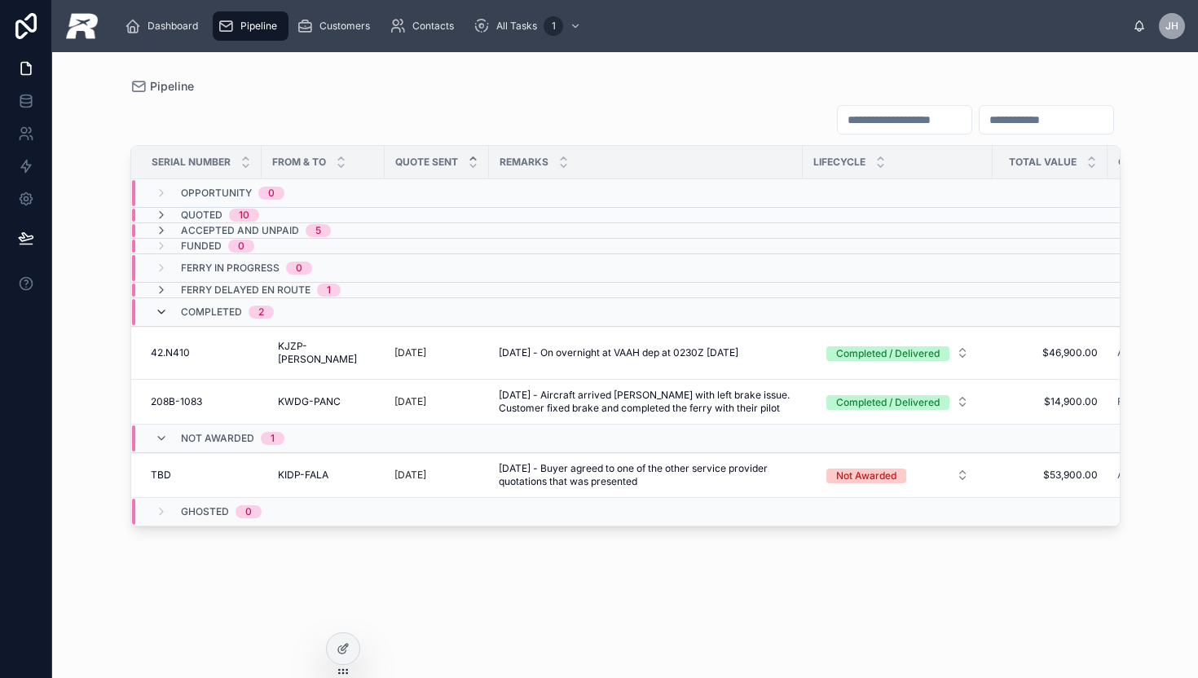
click at [158, 315] on icon at bounding box center [161, 312] width 13 height 13
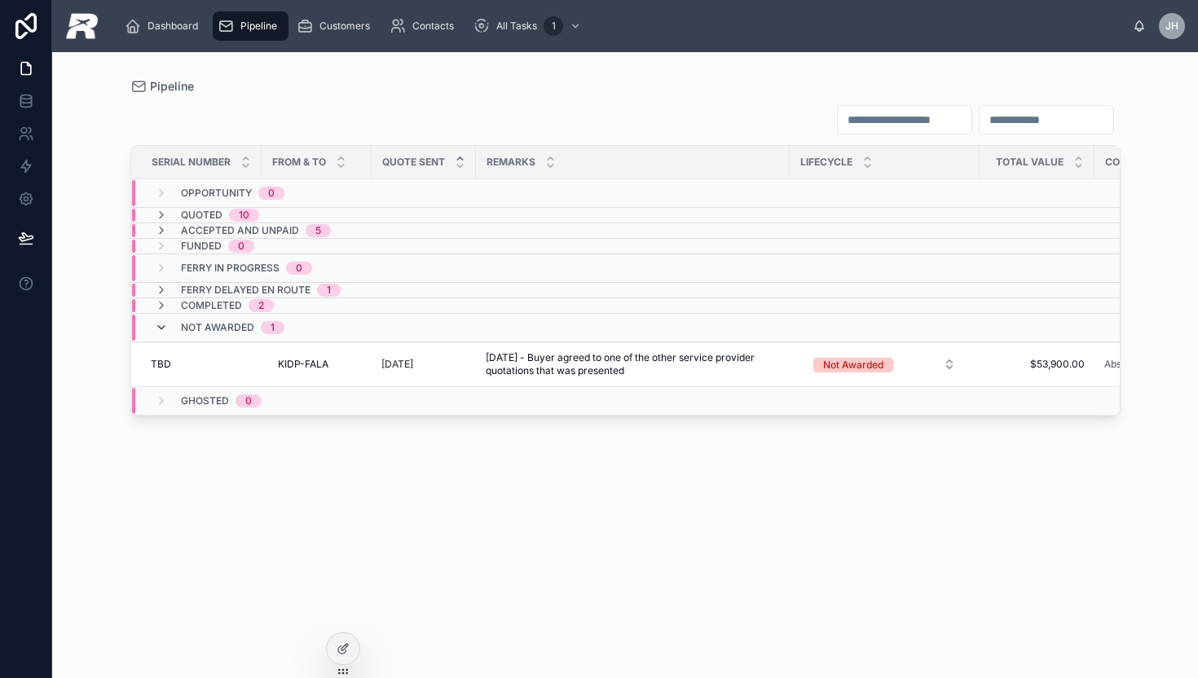
click at [158, 329] on icon at bounding box center [161, 327] width 13 height 13
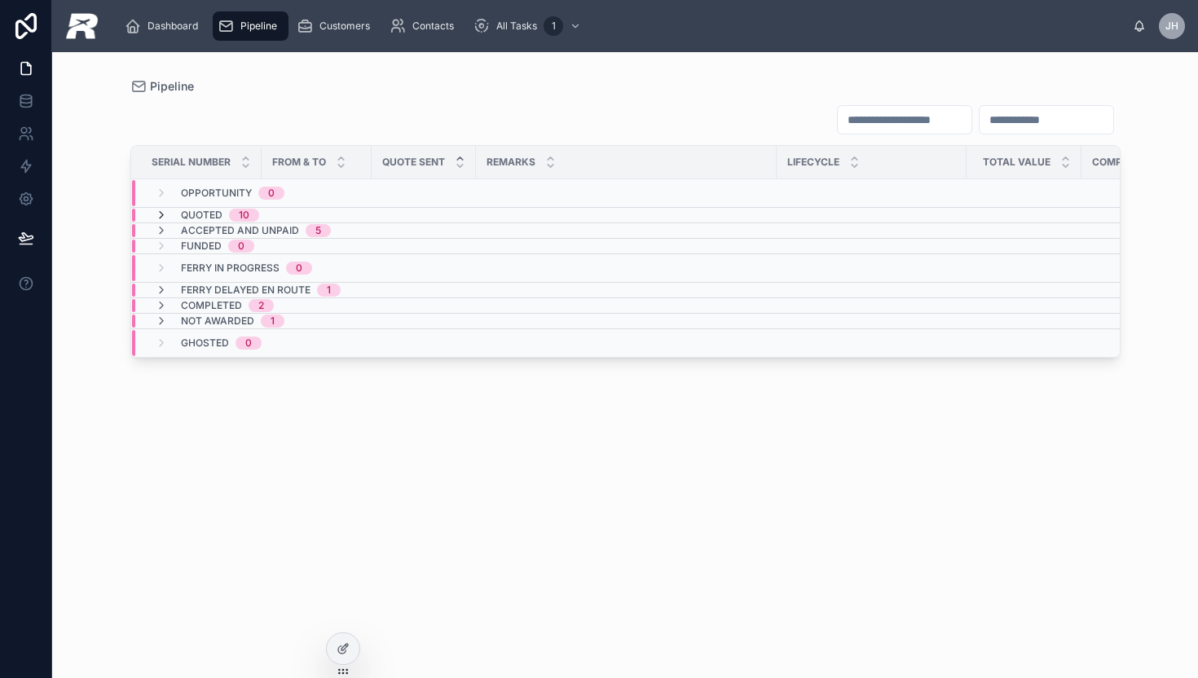
click at [161, 211] on icon at bounding box center [161, 215] width 13 height 13
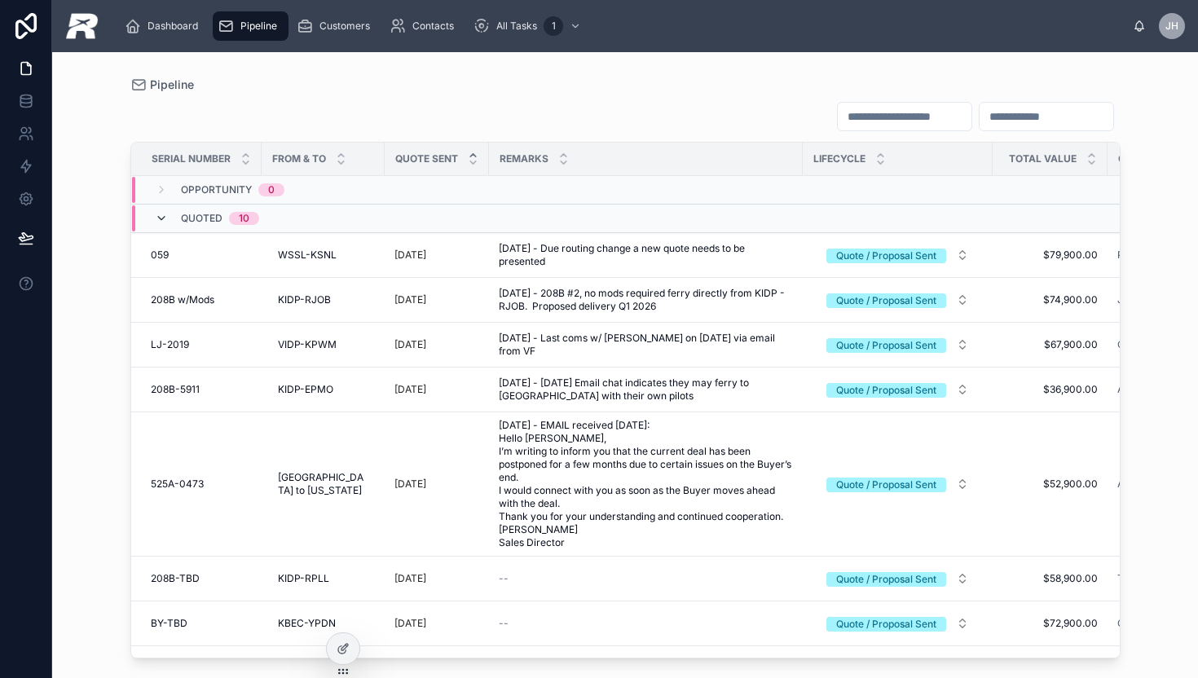
click at [156, 214] on icon at bounding box center [161, 218] width 13 height 13
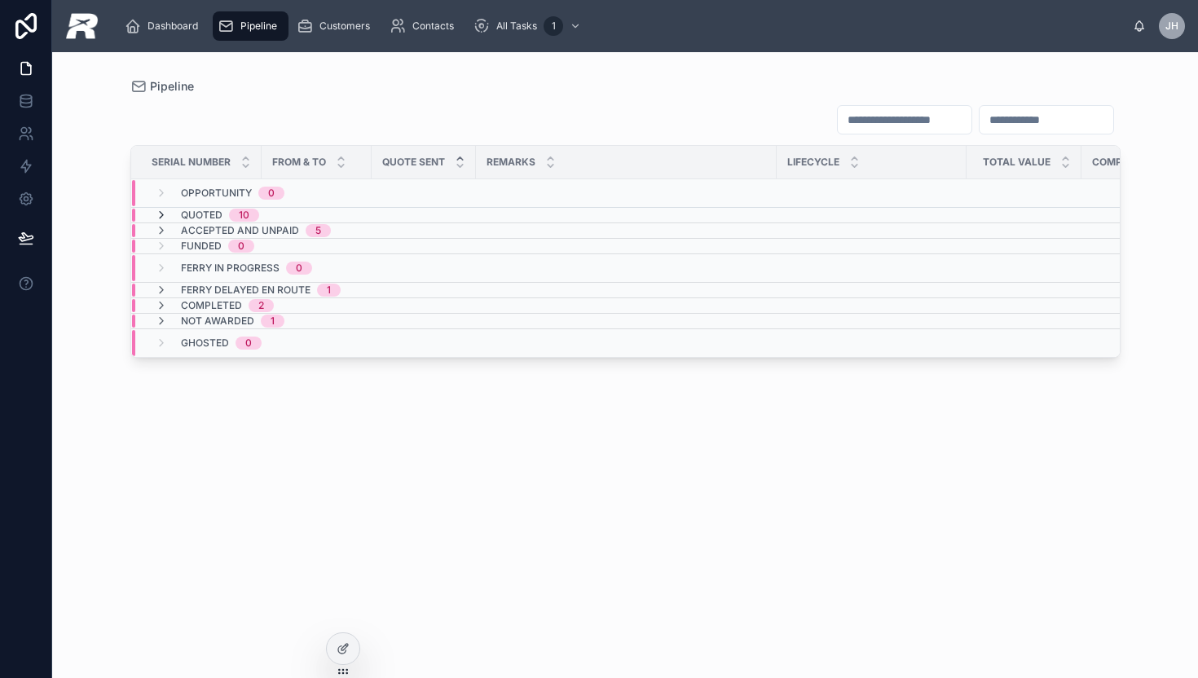
click at [158, 214] on icon at bounding box center [161, 215] width 13 height 13
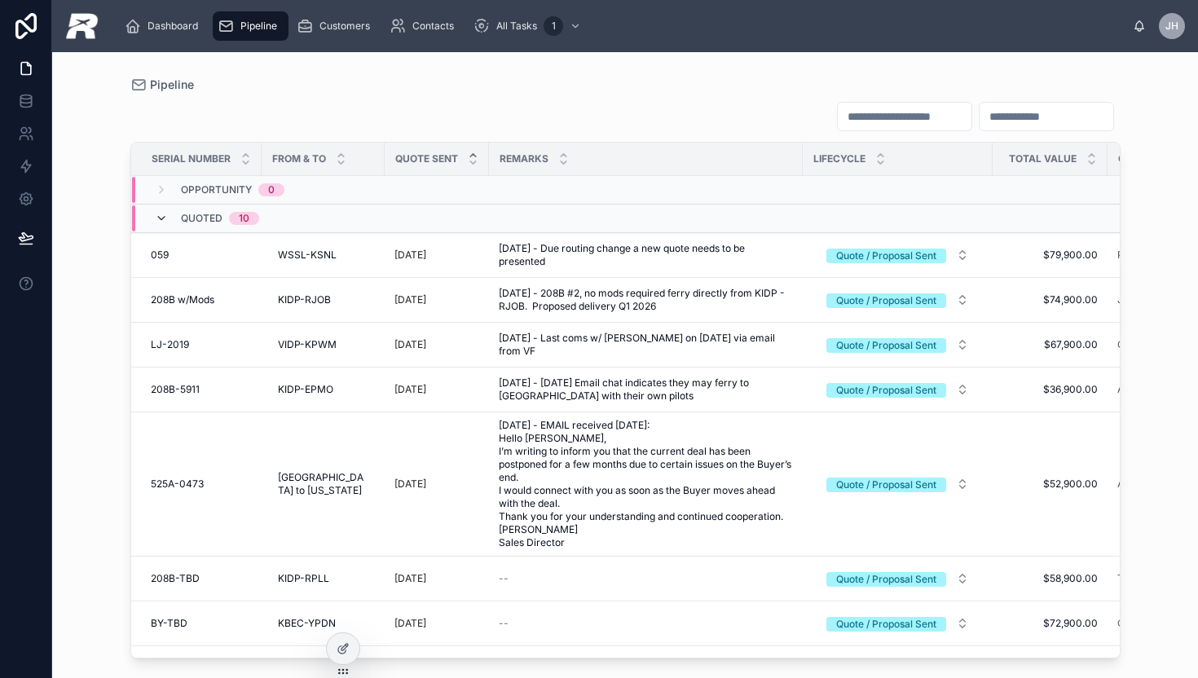
click at [159, 215] on icon at bounding box center [161, 218] width 13 height 13
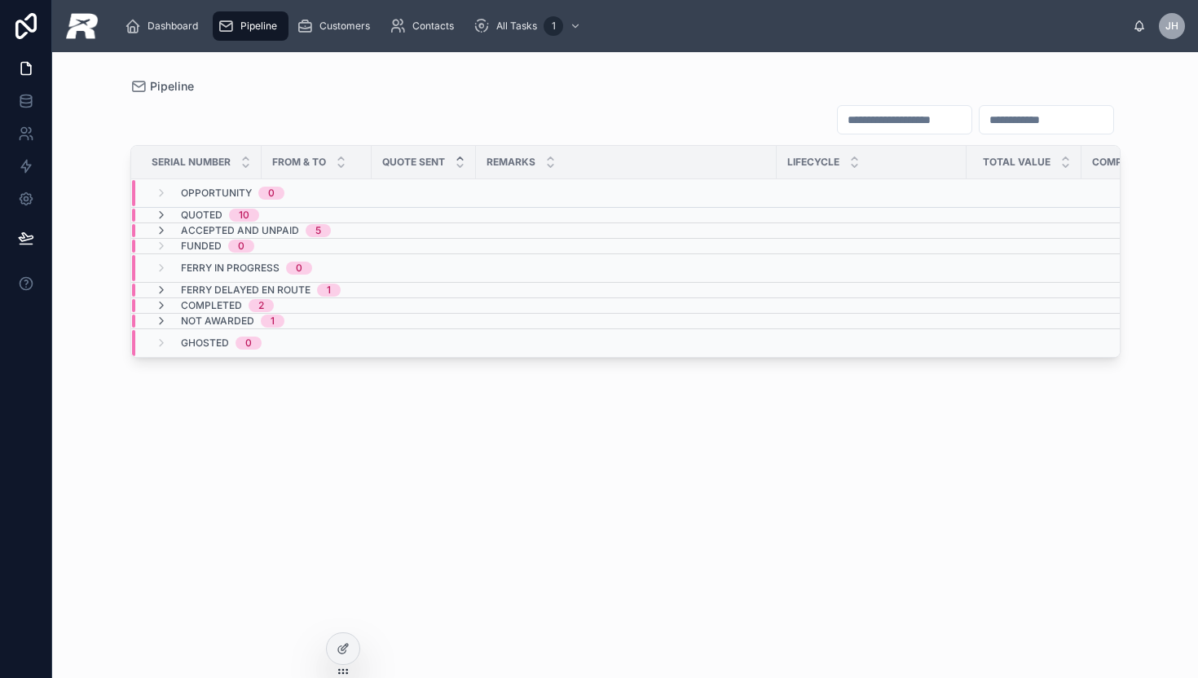
click at [336, 102] on div "Serial Number From & To Quote Sent Remarks Lifecycle Total Value Company Contac…" at bounding box center [625, 377] width 990 height 564
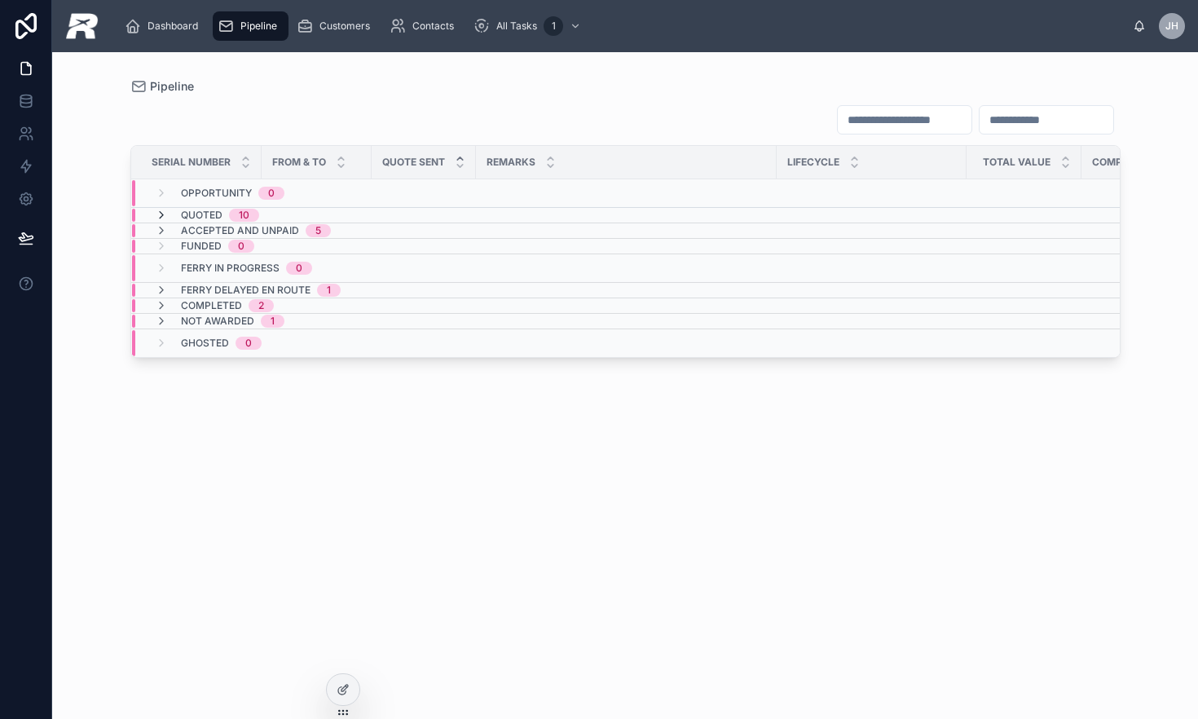
click at [159, 215] on icon at bounding box center [161, 215] width 13 height 13
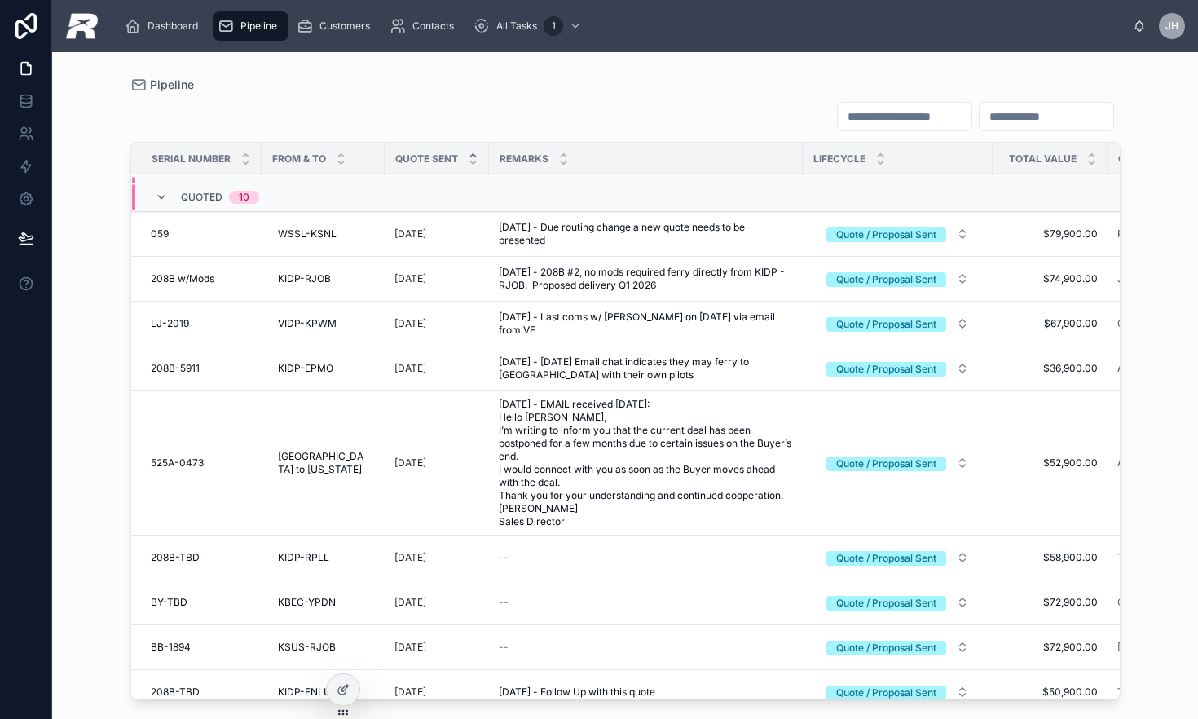
scroll to position [27, 0]
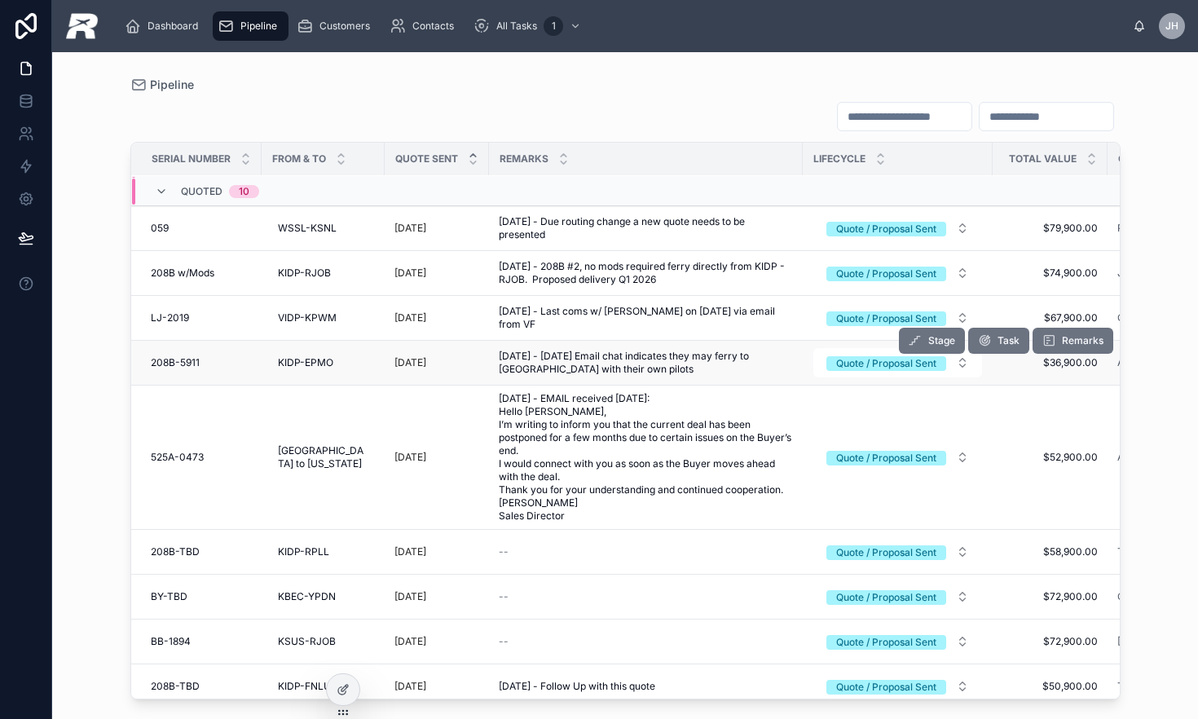
click at [183, 363] on span "208B-5911" at bounding box center [175, 362] width 49 height 13
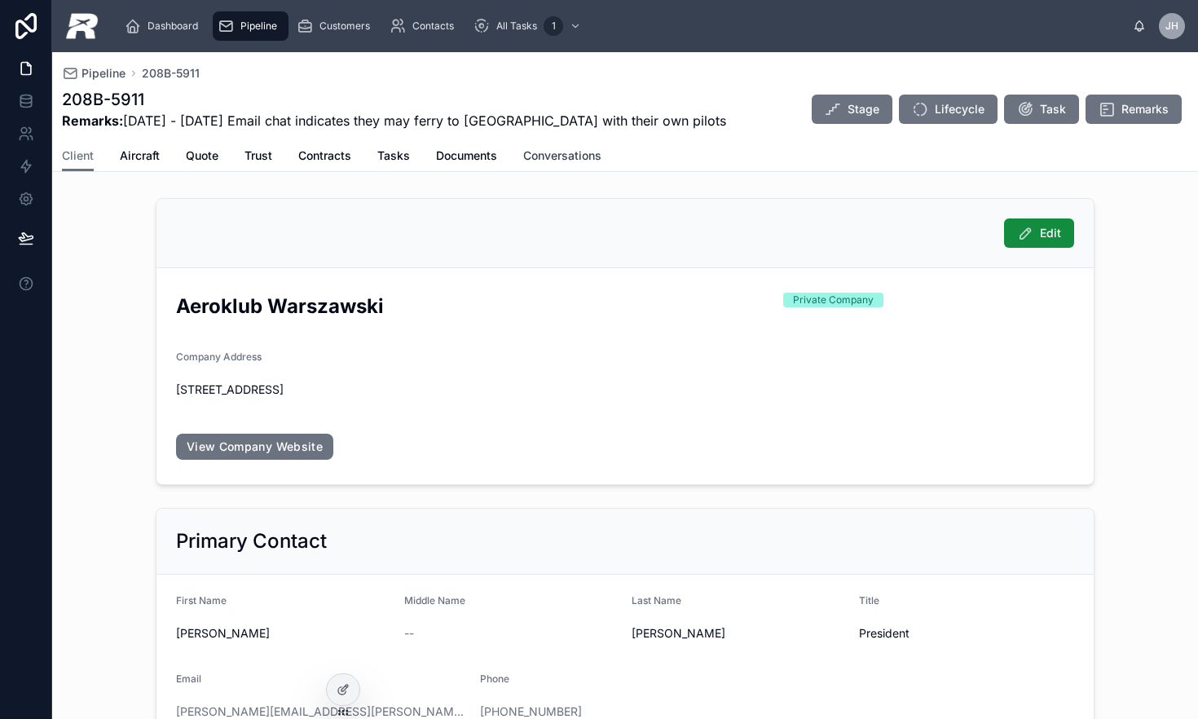
click at [565, 156] on span "Conversations" at bounding box center [562, 156] width 78 height 16
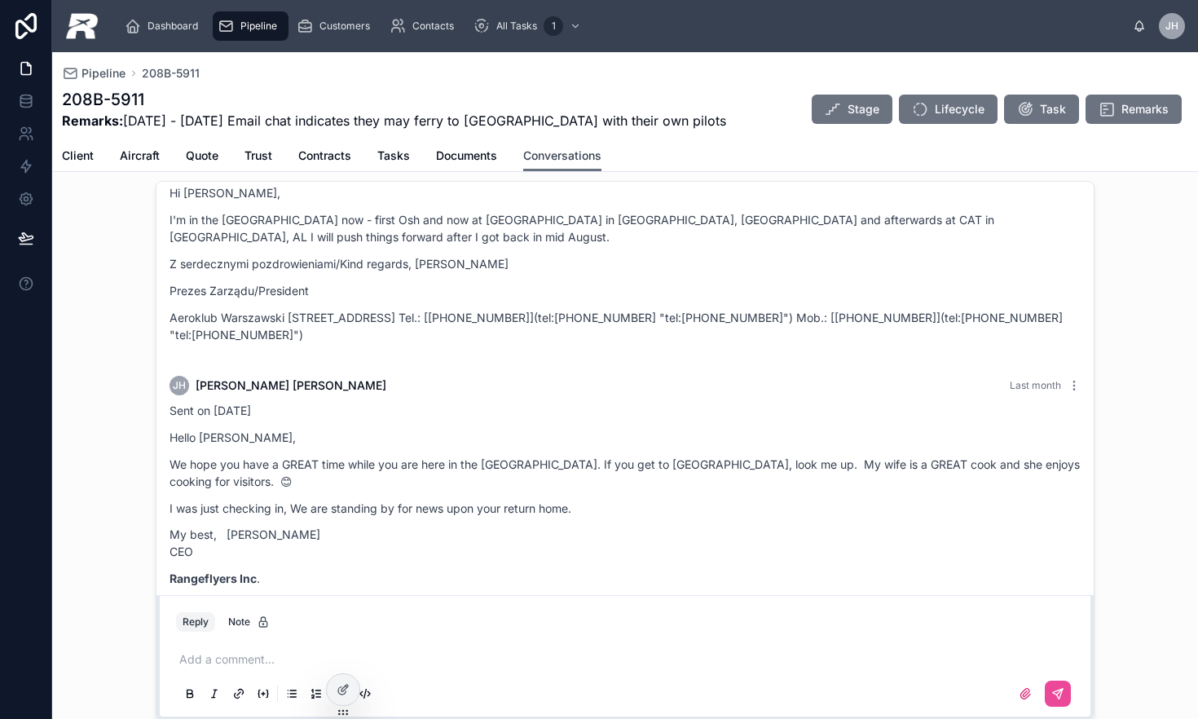
scroll to position [24, 0]
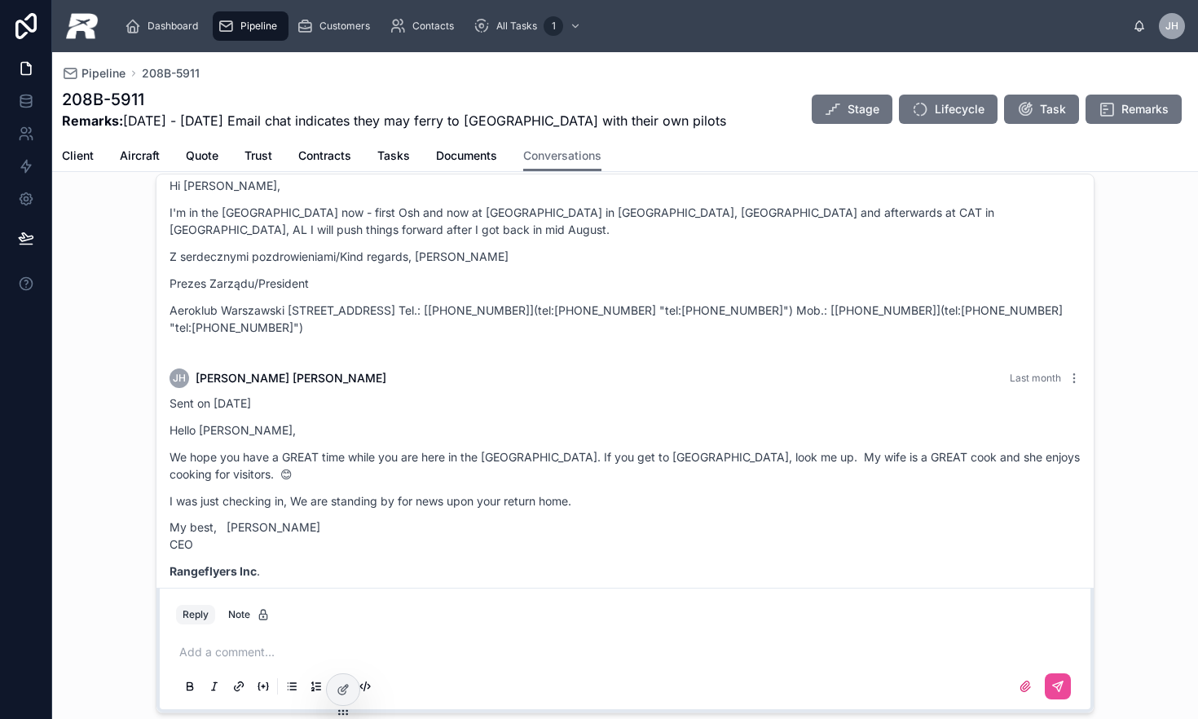
click at [1167, 29] on span "JH" at bounding box center [1171, 26] width 13 height 13
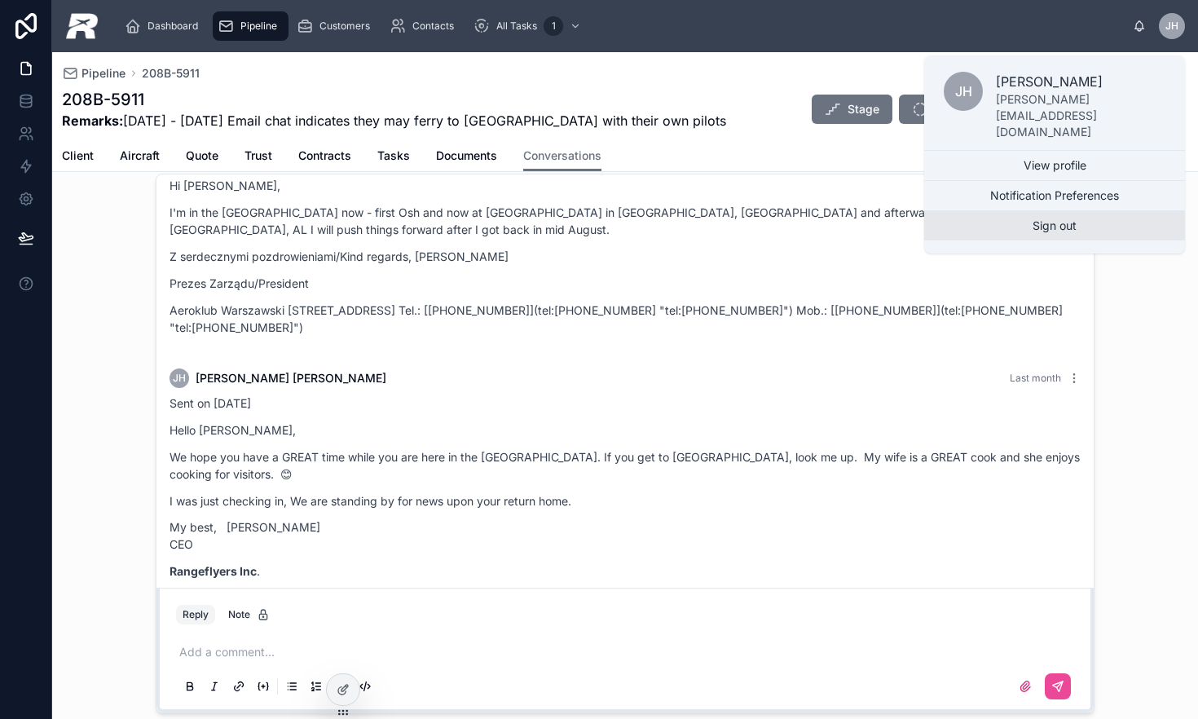
click at [1050, 211] on button "Sign out" at bounding box center [1054, 225] width 261 height 29
